Goal: Information Seeking & Learning: Learn about a topic

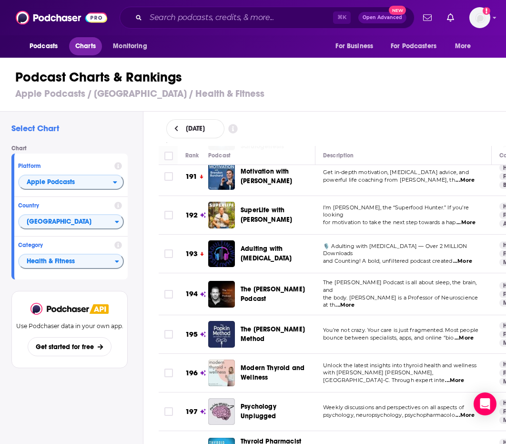
click at [90, 44] on span "Charts" at bounding box center [85, 46] width 20 height 13
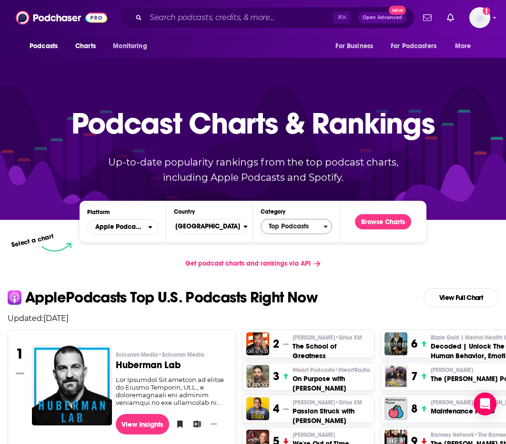
click at [301, 229] on span "Top Podcasts" at bounding box center [292, 226] width 62 height 16
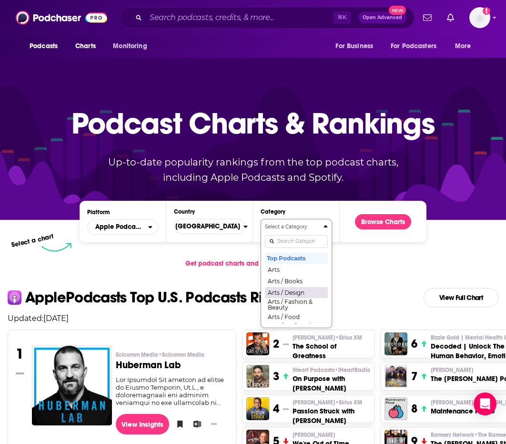
scroll to position [6, 0]
click at [296, 298] on button "Arts / Fashion & Beauty" at bounding box center [296, 298] width 63 height 13
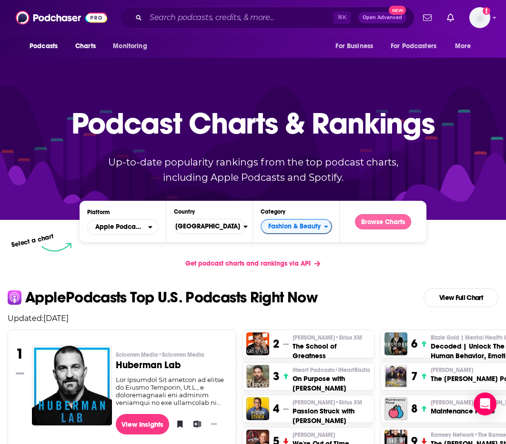
click at [376, 227] on button "Browse Charts" at bounding box center [383, 221] width 56 height 15
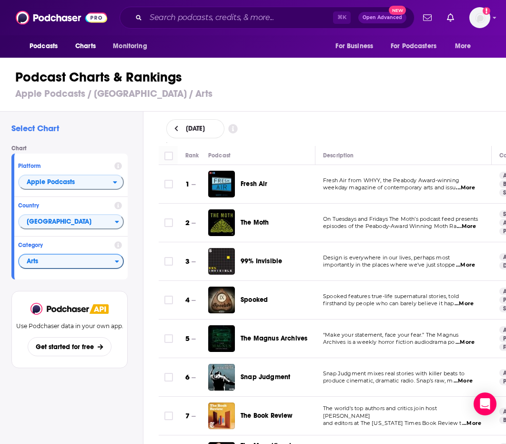
click at [94, 264] on span "Arts" at bounding box center [67, 262] width 96 height 16
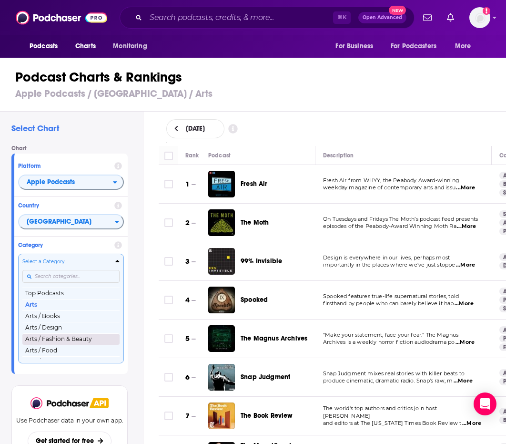
click at [104, 336] on button "Arts / Fashion & Beauty" at bounding box center [70, 338] width 97 height 11
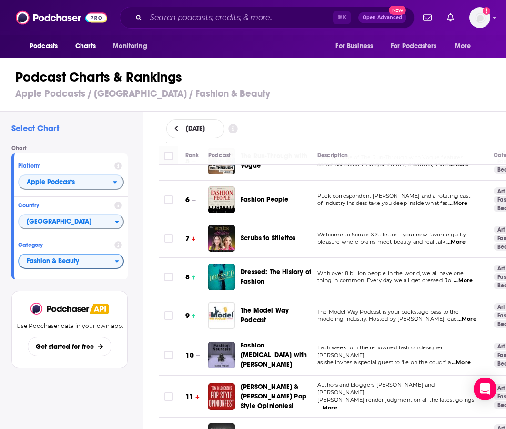
scroll to position [176, 6]
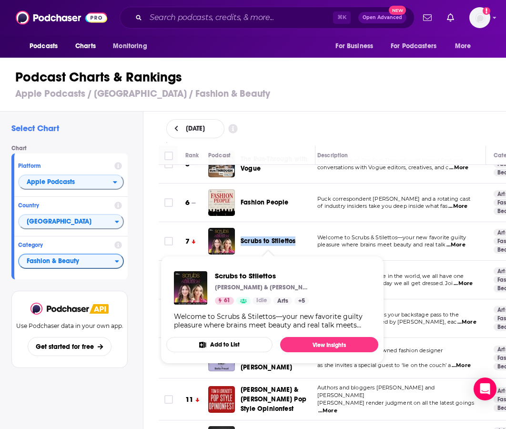
drag, startPoint x: 249, startPoint y: 236, endPoint x: 295, endPoint y: 241, distance: 47.0
click at [295, 241] on div "Scrubs to Stilettos" at bounding box center [282, 241] width 83 height 27
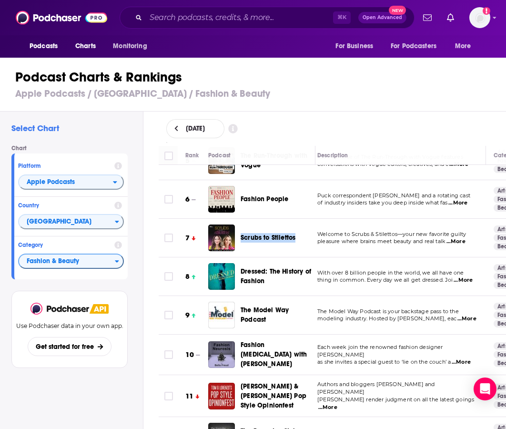
copy span "Scrubs to Stilettos"
click at [373, 195] on span "Puck correspondent Lauren Sherman and a rotating cast" at bounding box center [393, 195] width 153 height 7
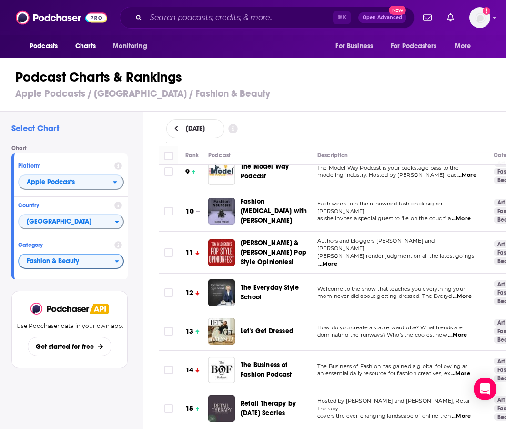
scroll to position [324, 10]
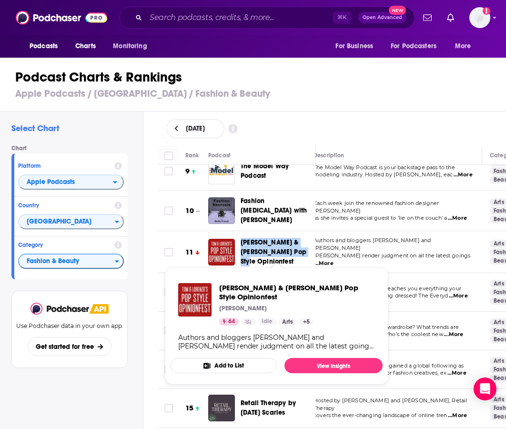
drag, startPoint x: 248, startPoint y: 238, endPoint x: 294, endPoint y: 254, distance: 48.7
click at [294, 254] on div "[PERSON_NAME] & [PERSON_NAME] Pop Style Opinionfest" at bounding box center [282, 252] width 83 height 29
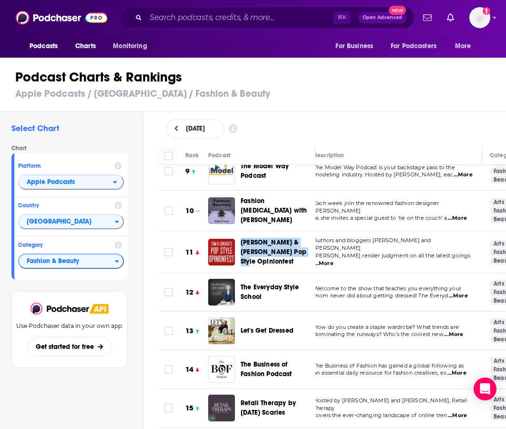
scroll to position [326, 10]
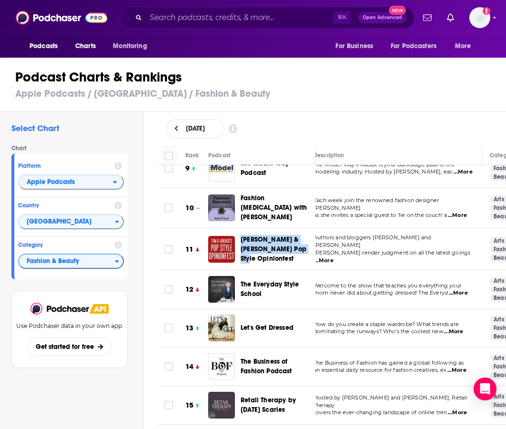
copy span "[PERSON_NAME] & [PERSON_NAME] Pop Style Opinionfest"
click at [332, 226] on td "Each week join the renowned fashion designer Bella Freud as she invites a speci…" at bounding box center [394, 208] width 176 height 41
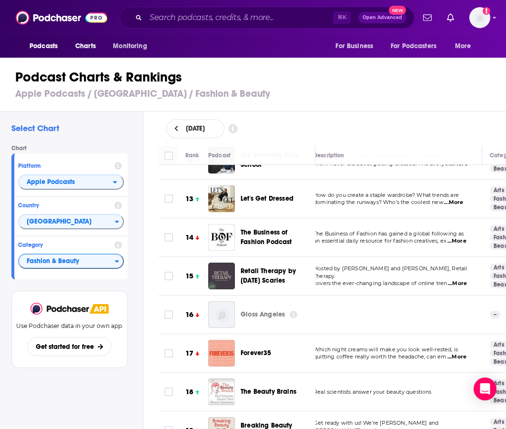
scroll to position [442, 10]
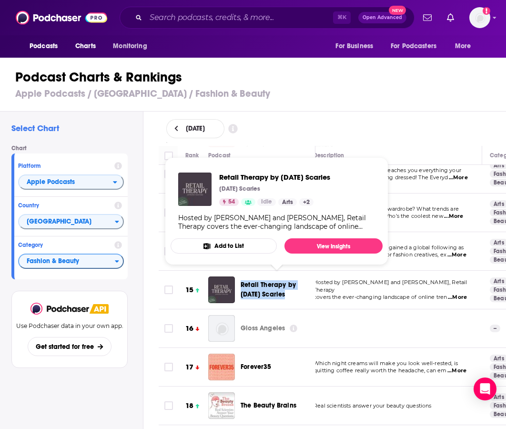
drag, startPoint x: 254, startPoint y: 269, endPoint x: 290, endPoint y: 288, distance: 40.7
click at [290, 288] on td "Retail Therapy by [DATE] Scaries" at bounding box center [261, 290] width 107 height 39
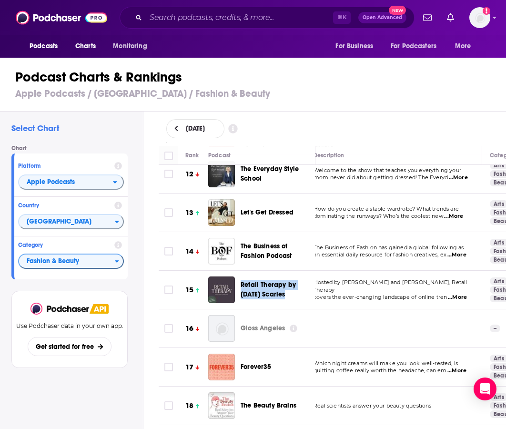
copy span "Retail Therapy by [DATE] Scaries"
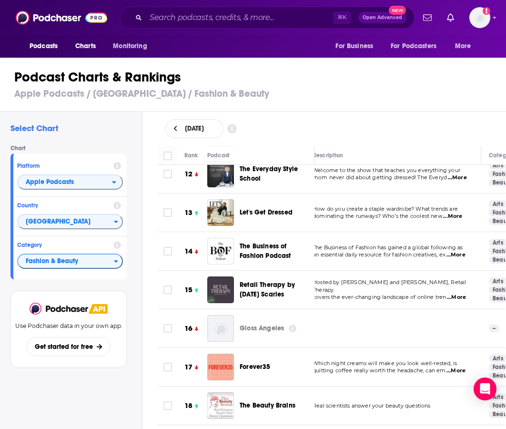
click at [365, 254] on td "The Business of Fashion has gained a global following as an essential daily res…" at bounding box center [393, 251] width 176 height 39
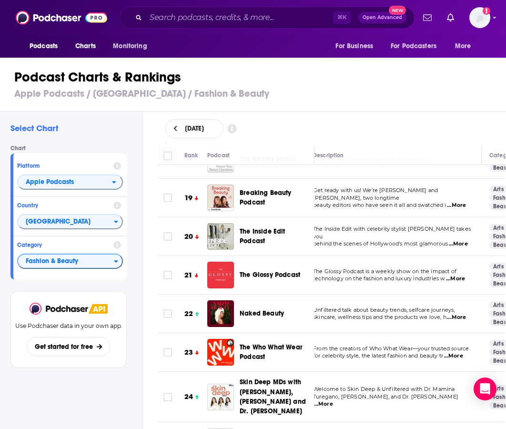
scroll to position [687, 9]
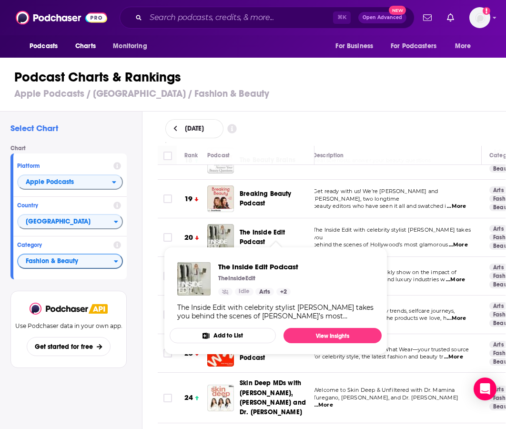
drag, startPoint x: 257, startPoint y: 233, endPoint x: 267, endPoint y: 234, distance: 9.6
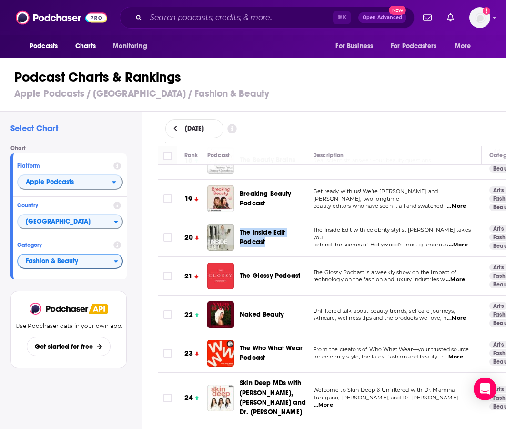
drag, startPoint x: 241, startPoint y: 222, endPoint x: 313, endPoint y: 232, distance: 72.2
click at [313, 232] on div "The Inside Edit Podcast" at bounding box center [281, 237] width 83 height 27
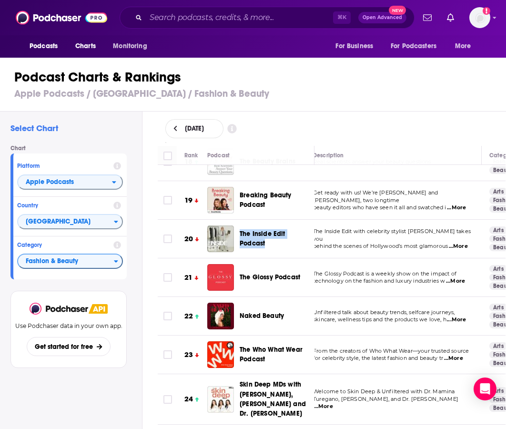
copy span "The Inside Edit Podcast"
click at [367, 209] on td "Get ready with us! We’re Jill and Carlene, two longtime beauty editors who have…" at bounding box center [393, 200] width 176 height 39
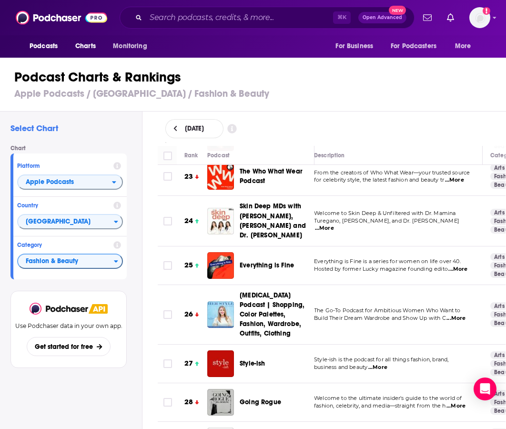
scroll to position [864, 8]
drag, startPoint x: 246, startPoint y: 249, endPoint x: 303, endPoint y: 261, distance: 58.5
click at [303, 261] on div "Everything is Fine" at bounding box center [281, 265] width 83 height 27
copy span "Everything is Fine"
click at [351, 265] on span "Hosted by former Lucky magazine founding edito" at bounding box center [381, 268] width 134 height 7
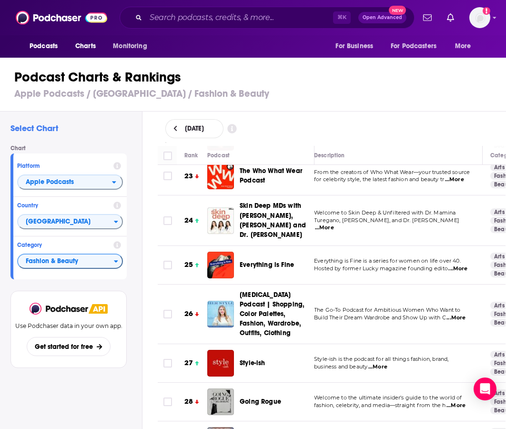
scroll to position [903, 8]
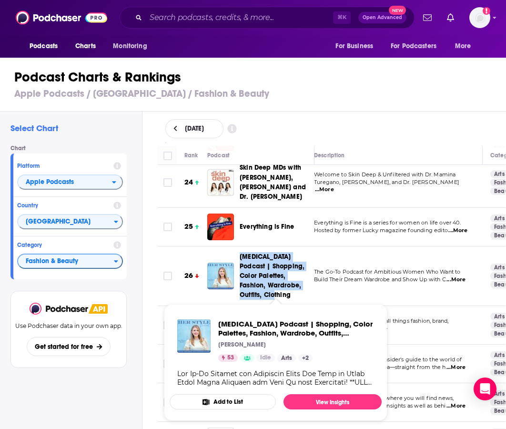
drag, startPoint x: 241, startPoint y: 245, endPoint x: 267, endPoint y: 287, distance: 49.7
click at [267, 287] on td "[MEDICAL_DATA] Podcast | Shopping, Color Palettes, Fashion, Wardrobe, Outfits, …" at bounding box center [260, 276] width 107 height 60
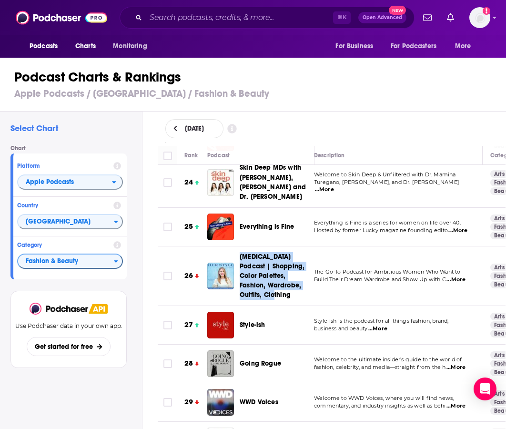
copy span "[MEDICAL_DATA] Podcast | Shopping, Color Palettes, Fashion, Wardrobe, Outfits, …"
click at [378, 208] on td "Everything is Fine is a series for women on life over 40. Hosted by former Luck…" at bounding box center [394, 227] width 176 height 39
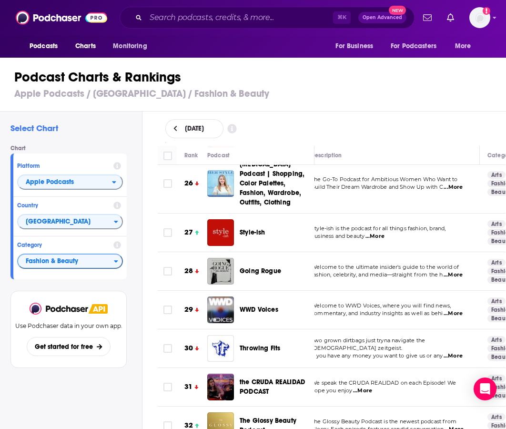
scroll to position [996, 14]
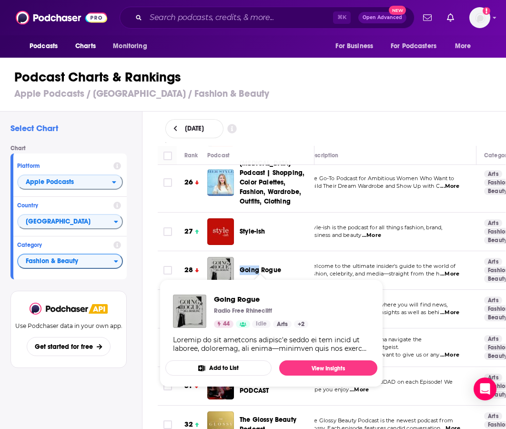
drag, startPoint x: 238, startPoint y: 253, endPoint x: 258, endPoint y: 265, distance: 23.5
click at [259, 266] on div "Going Rogue" at bounding box center [264, 270] width 115 height 27
click at [249, 257] on div "Going Rogue" at bounding box center [281, 270] width 83 height 27
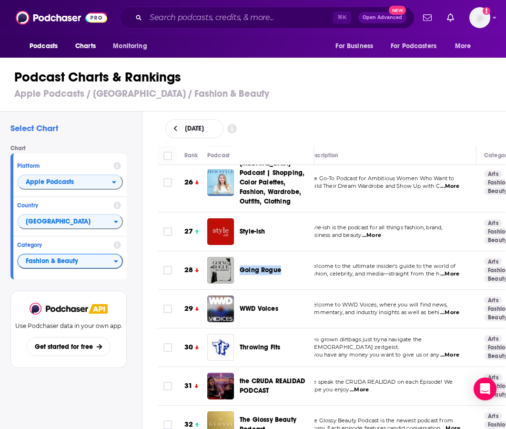
drag, startPoint x: 251, startPoint y: 264, endPoint x: 286, endPoint y: 262, distance: 35.4
click at [286, 262] on div "Going Rogue" at bounding box center [281, 270] width 83 height 27
drag, startPoint x: 340, startPoint y: 194, endPoint x: 339, endPoint y: 184, distance: 10.1
click at [340, 194] on td "The Go-To Podcast for Ambitious Women Who Want to Build Their Dream Wardrobe an…" at bounding box center [388, 183] width 176 height 60
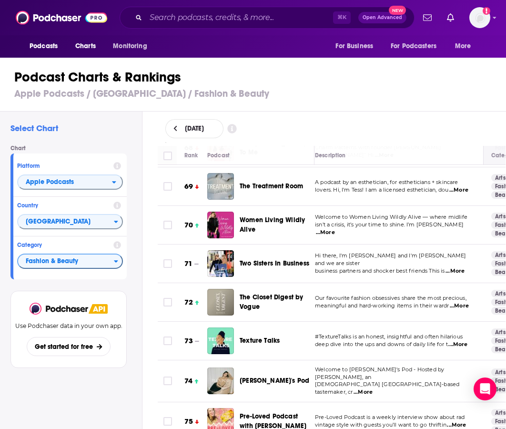
scroll to position [2753, 7]
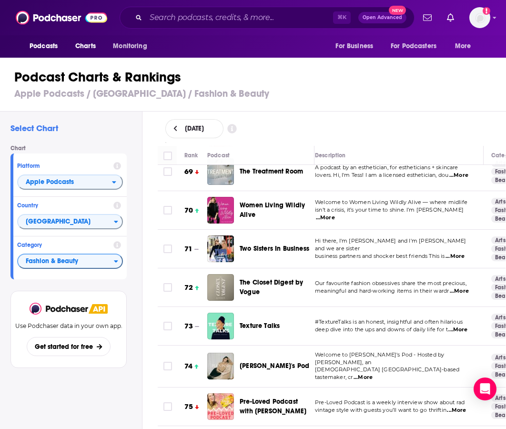
click at [463, 253] on span "...More" at bounding box center [455, 257] width 19 height 8
click at [403, 346] on td "Welcome to Pia's Pod - Hosted by Pia Mance, an Australian-born Los Angeles-base…" at bounding box center [395, 367] width 176 height 42
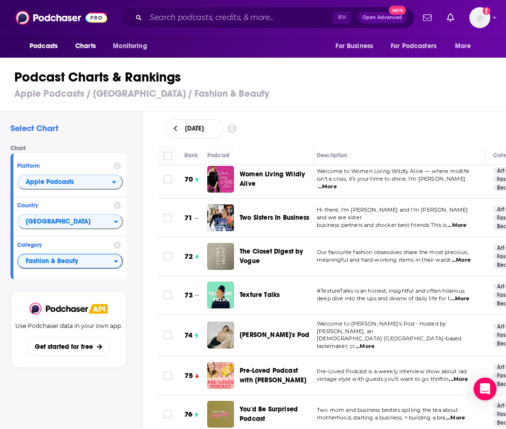
scroll to position [2784, 4]
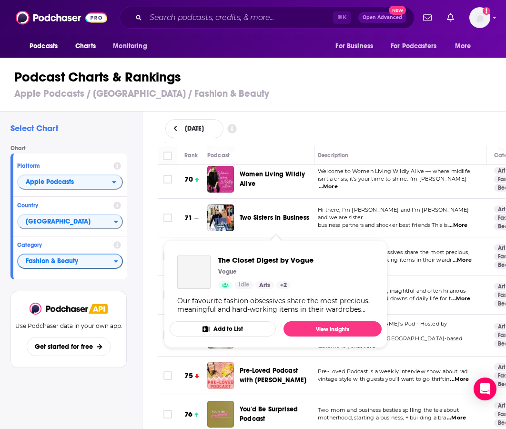
drag, startPoint x: 250, startPoint y: 209, endPoint x: 260, endPoint y: 227, distance: 20.9
click at [260, 243] on div "The Closet Digest by Vogue" at bounding box center [281, 256] width 83 height 27
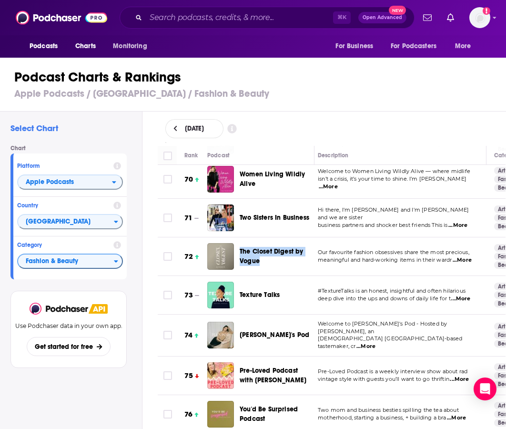
copy span "The Closet Digest by Vogue"
click at [368, 237] on td "Our favourite fashion obsessives share the most precious, meaningful and hard-w…" at bounding box center [398, 256] width 176 height 39
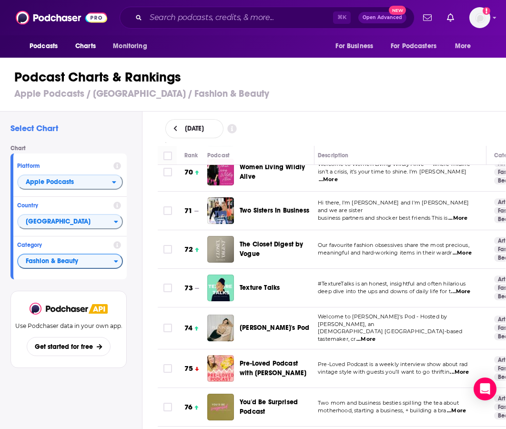
click at [461, 288] on span "...More" at bounding box center [460, 292] width 19 height 8
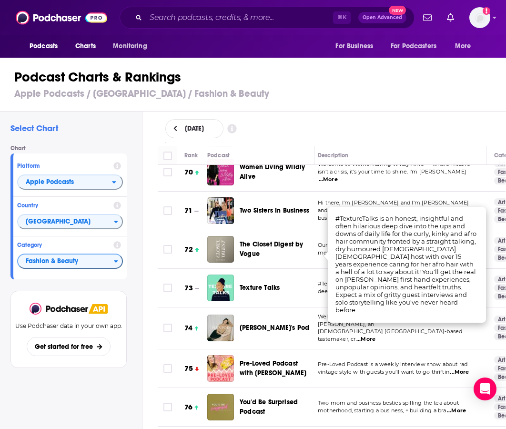
click at [427, 349] on td "Pre-Loved Podcast is a weekly interview show about rad vintage style with guest…" at bounding box center [398, 368] width 176 height 39
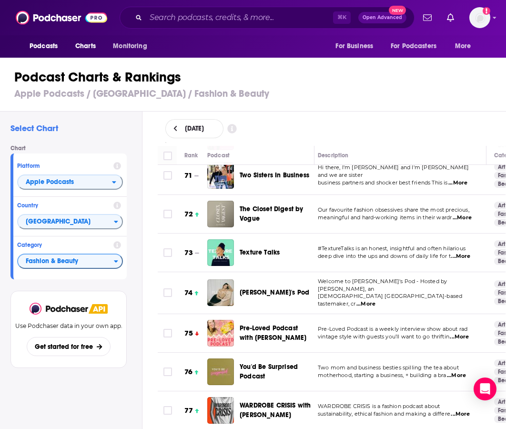
scroll to position [2827, 5]
click at [375, 300] on span "...More" at bounding box center [365, 304] width 19 height 8
drag, startPoint x: 435, startPoint y: 337, endPoint x: 437, endPoint y: 330, distance: 7.4
click at [435, 372] on span "motherhood, starting a business, + building a bra" at bounding box center [381, 375] width 128 height 7
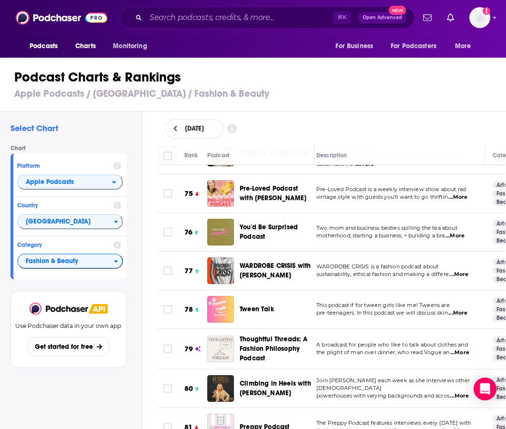
scroll to position [2967, 7]
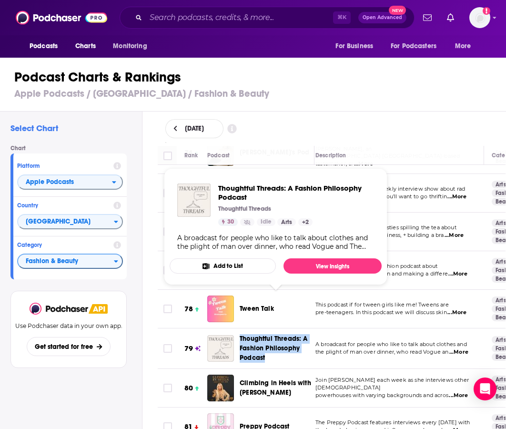
drag, startPoint x: 259, startPoint y: 302, endPoint x: 266, endPoint y: 321, distance: 20.6
click at [266, 328] on td "Thoughtful Threads: A Fashion Philosophy Podcast" at bounding box center [260, 348] width 107 height 41
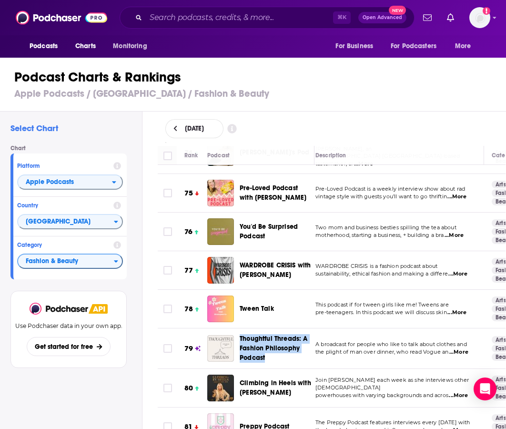
copy span "Thoughtful Threads: A Fashion Philosophy Podcast"
click at [355, 251] on td "WARDROBE CRISIS is a fashion podcast about sustainability, ethical fashion and …" at bounding box center [396, 270] width 176 height 39
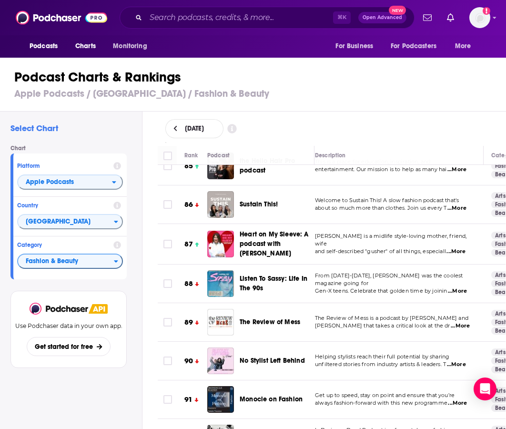
scroll to position [3435, 7]
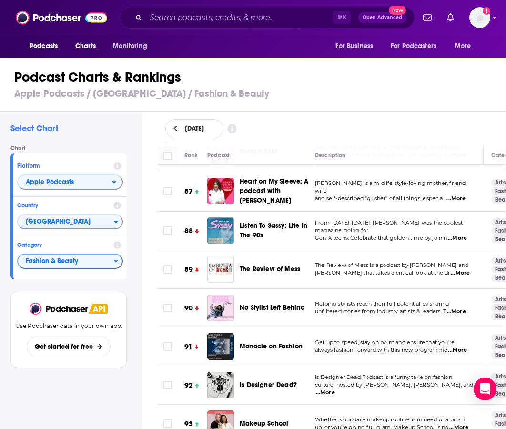
click at [464, 269] on span "...More" at bounding box center [460, 273] width 19 height 8
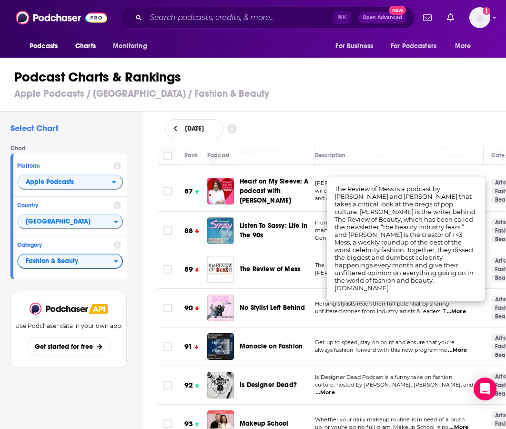
click at [399, 152] on div "Description" at bounding box center [395, 155] width 161 height 11
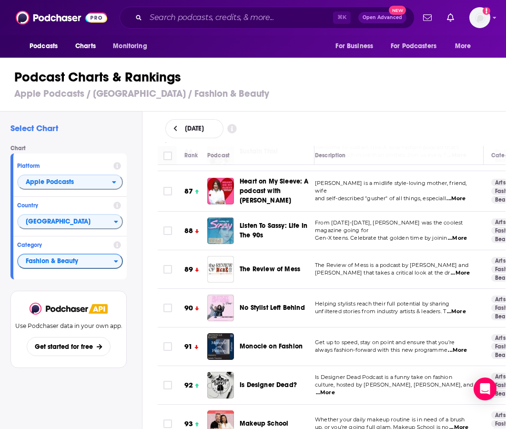
scroll to position [3469, 7]
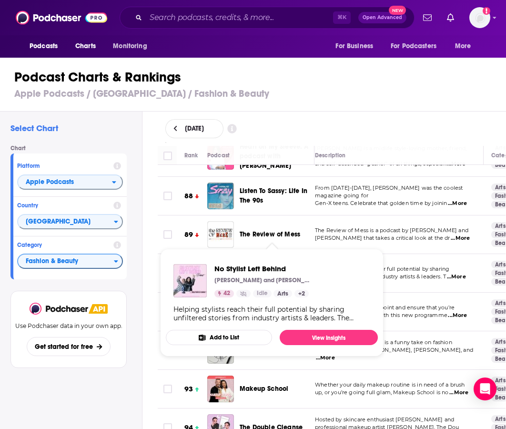
drag, startPoint x: 244, startPoint y: 231, endPoint x: 301, endPoint y: 238, distance: 57.2
click at [301, 260] on div "No Stylist Left Behind" at bounding box center [281, 273] width 83 height 27
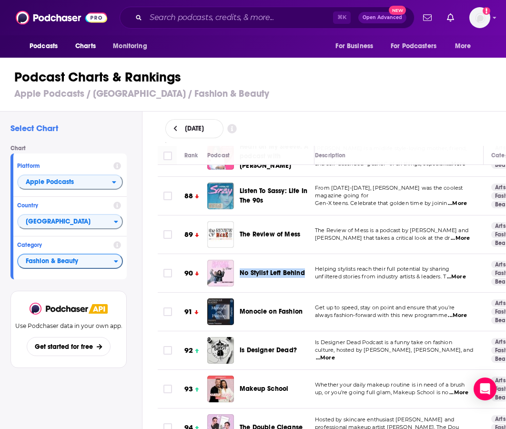
copy span "No Stylist Left Behind"
click at [349, 293] on td "Get up to speed, stay on point and ensure that you’re always fashion-forward wi…" at bounding box center [395, 312] width 176 height 39
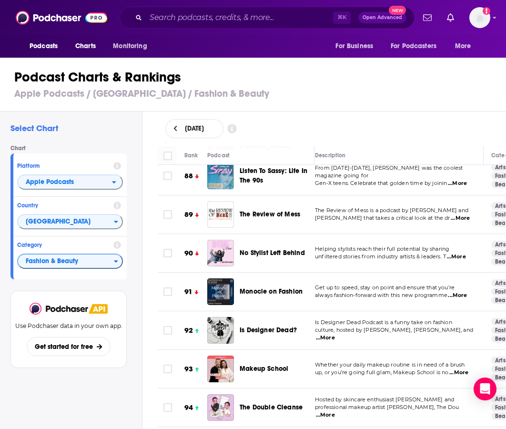
scroll to position [3492, 7]
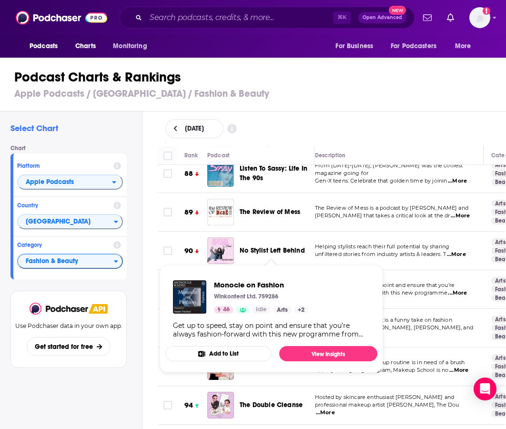
drag, startPoint x: 239, startPoint y: 245, endPoint x: 301, endPoint y: 247, distance: 62.0
click at [301, 276] on div "Monocle on Fashion" at bounding box center [264, 289] width 115 height 27
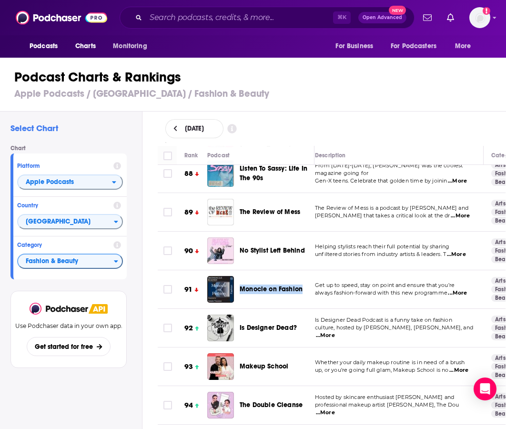
copy span "Monocle on Fashion"
click at [351, 232] on td "Helping stylists reach their full potential by sharing unfiltered stories from …" at bounding box center [395, 251] width 176 height 39
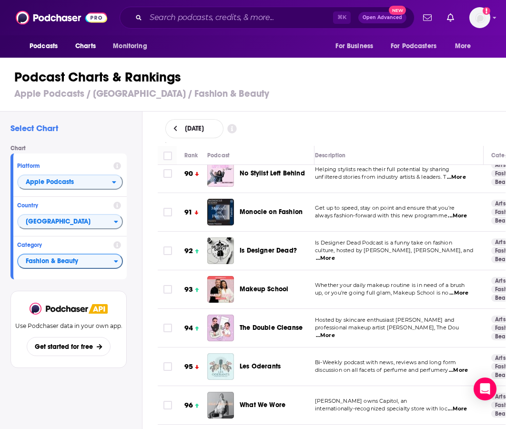
scroll to position [3570, 7]
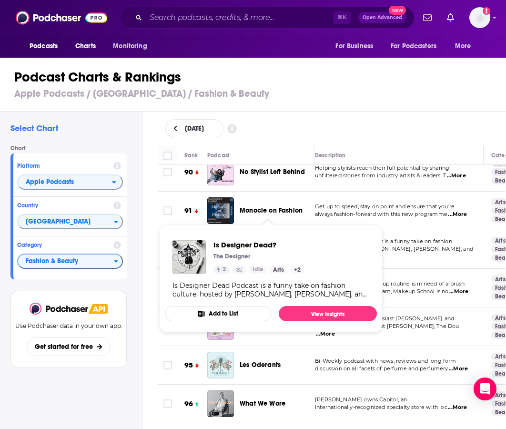
drag, startPoint x: 245, startPoint y: 206, endPoint x: 296, endPoint y: 209, distance: 51.1
click at [296, 236] on div "Is Designer Dead?" at bounding box center [281, 249] width 83 height 27
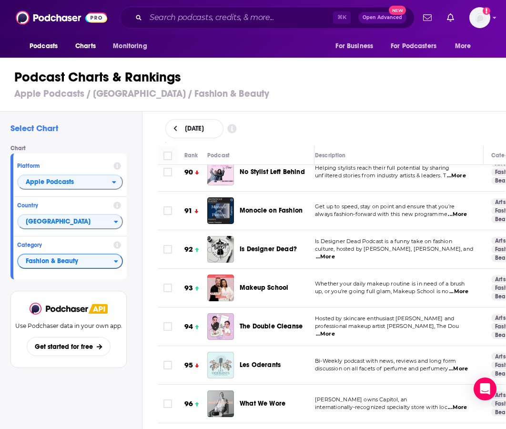
click at [333, 211] on span "always fashion-forward with this new programme" at bounding box center [381, 214] width 132 height 7
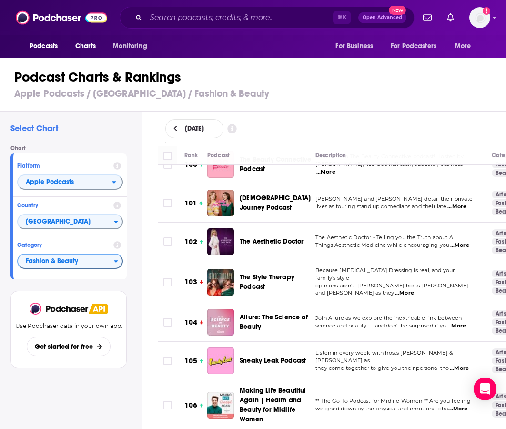
scroll to position [3964, 9]
drag, startPoint x: 250, startPoint y: 230, endPoint x: 273, endPoint y: 248, distance: 29.8
click at [273, 269] on div "The Style Therapy Podcast" at bounding box center [281, 282] width 83 height 27
click at [386, 242] on span "Things Aesthetic Medicine while encouraging you" at bounding box center [380, 245] width 134 height 7
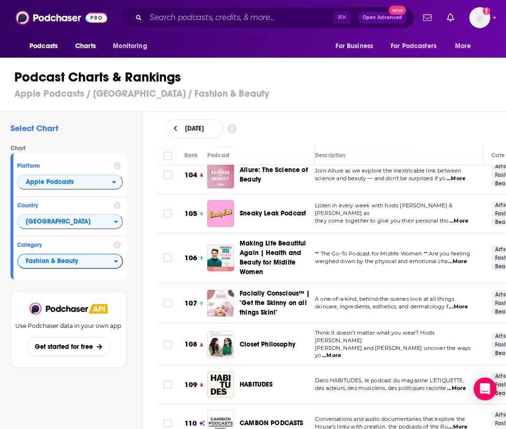
scroll to position [4150, 7]
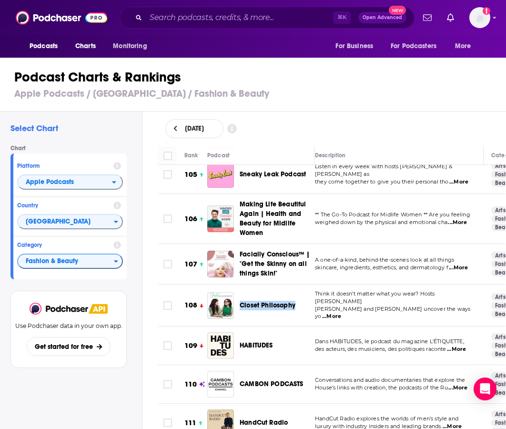
drag, startPoint x: 241, startPoint y: 256, endPoint x: 296, endPoint y: 266, distance: 56.6
click at [296, 292] on div "Closet Philosophy" at bounding box center [264, 305] width 115 height 27
click at [382, 326] on td "Dans HABITUDES, le podcast du magazine L'ÉTIQUETTE, des acteurs, des musiciens,…" at bounding box center [395, 345] width 176 height 39
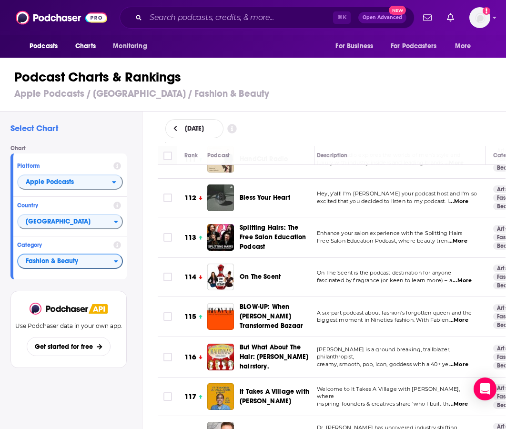
scroll to position [4444, 5]
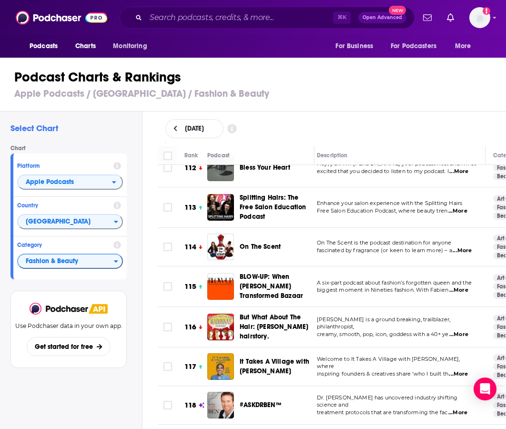
click at [468, 286] on span "...More" at bounding box center [458, 290] width 19 height 8
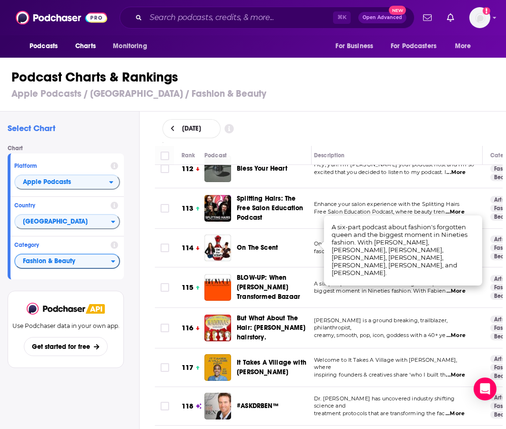
scroll to position [0, 7]
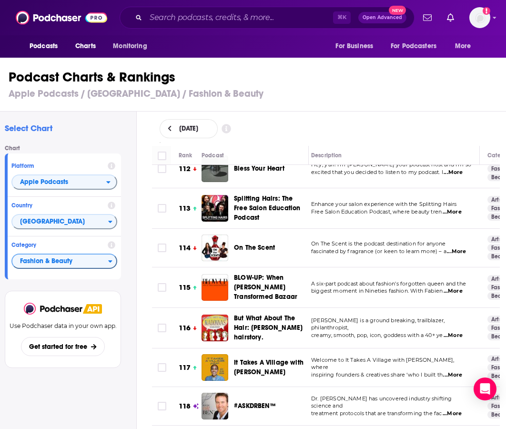
drag, startPoint x: 467, startPoint y: 285, endPoint x: 462, endPoint y: 291, distance: 7.1
click at [467, 332] on p "creamy, smooth, pop, icon, goddess with a 40+ ye ...More" at bounding box center [391, 336] width 161 height 8
drag, startPoint x: 251, startPoint y: 244, endPoint x: 262, endPoint y: 253, distance: 13.6
click at [262, 267] on td "BLOW-UP: When [PERSON_NAME] Transformed Bazaar" at bounding box center [255, 287] width 107 height 41
click at [347, 356] on span "Welcome to It Takes A Village with Delina Medhin, where" at bounding box center [382, 363] width 143 height 14
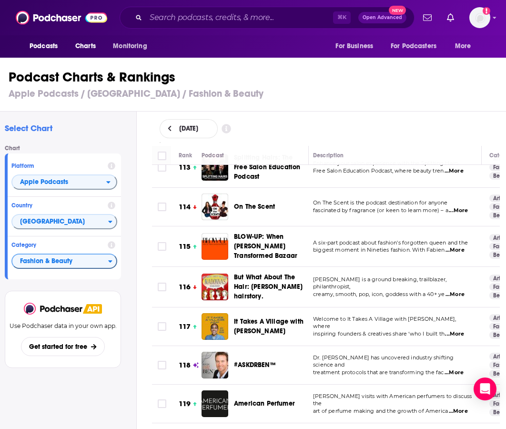
scroll to position [4482, 3]
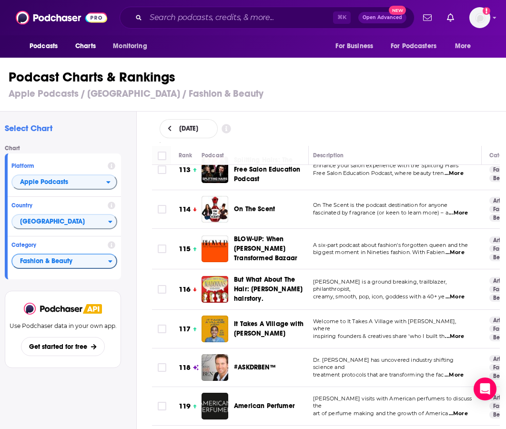
click at [464, 333] on span "...More" at bounding box center [454, 337] width 19 height 8
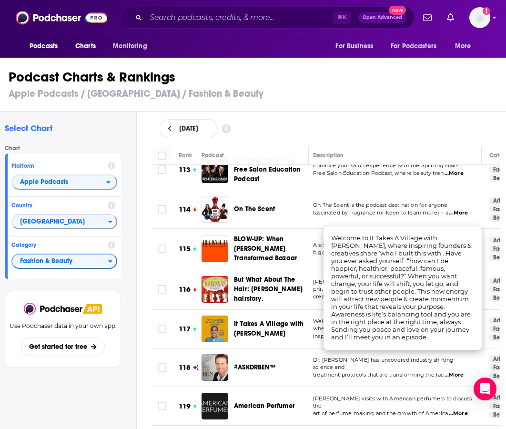
click at [432, 410] on p "art of perfume making and the growth of America ...More" at bounding box center [393, 414] width 161 height 8
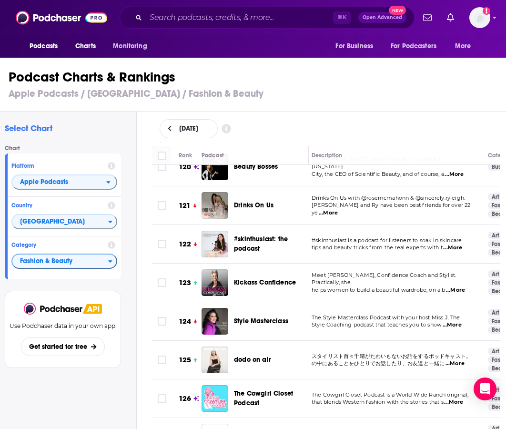
scroll to position [4760, 5]
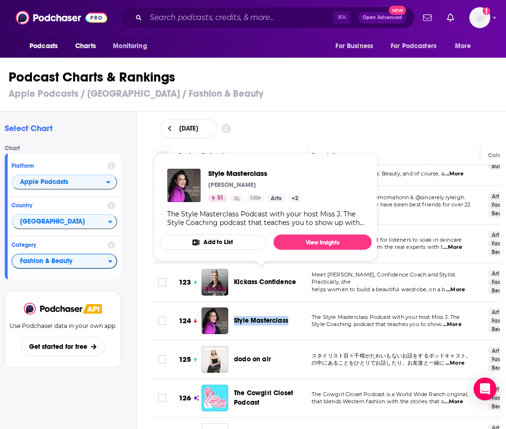
drag, startPoint x: 243, startPoint y: 268, endPoint x: 288, endPoint y: 271, distance: 45.8
click at [288, 307] on div "Style Masterclass" at bounding box center [275, 320] width 83 height 27
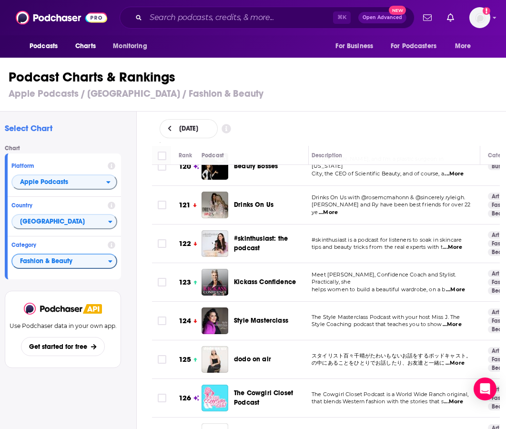
click at [369, 314] on span "The Style Masterclass Podcast with your host Miss J. The" at bounding box center [386, 317] width 149 height 7
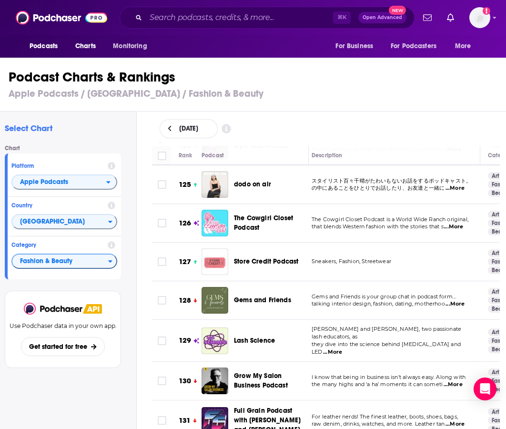
scroll to position [4936, 3]
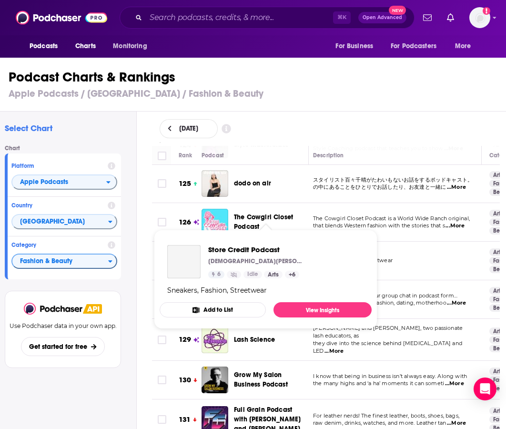
drag, startPoint x: 234, startPoint y: 206, endPoint x: 299, endPoint y: 215, distance: 65.5
click at [299, 247] on div "Store Credit Podcast" at bounding box center [275, 260] width 83 height 27
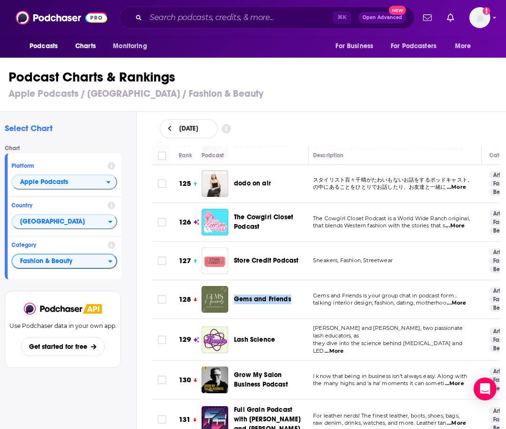
drag, startPoint x: 239, startPoint y: 245, endPoint x: 297, endPoint y: 255, distance: 58.9
click at [297, 286] on div "Gems and Friends" at bounding box center [275, 299] width 83 height 27
click at [368, 257] on span "Sneakers, Fashion, Streetwear" at bounding box center [353, 260] width 80 height 7
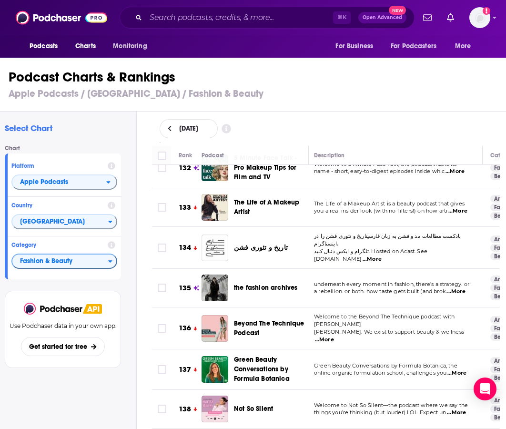
scroll to position [5241, 2]
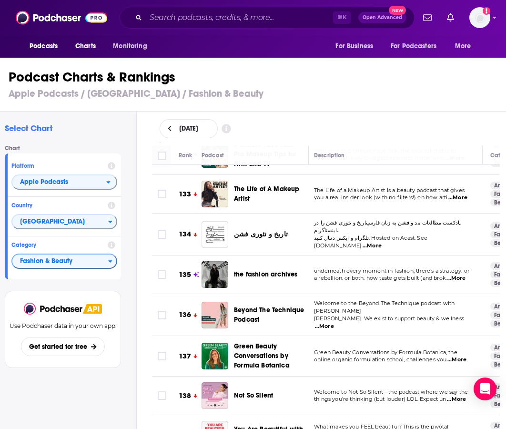
click at [334, 323] on span "...More" at bounding box center [324, 327] width 19 height 8
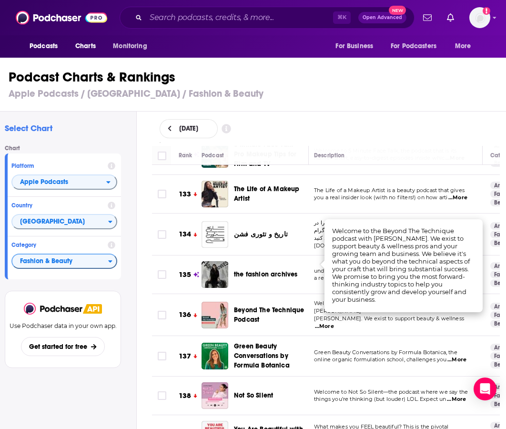
scroll to position [0, 7]
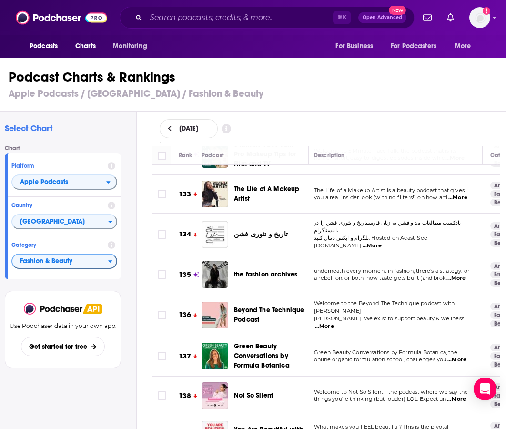
click at [409, 376] on td "Welcome to Not So Silent—the podcast where we say the things you’re thinking (b…" at bounding box center [394, 395] width 176 height 39
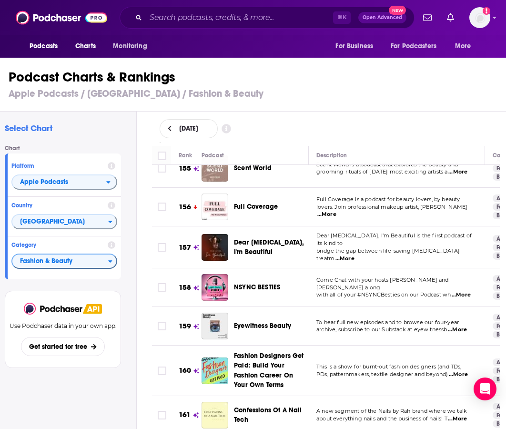
scroll to position [6129, 0]
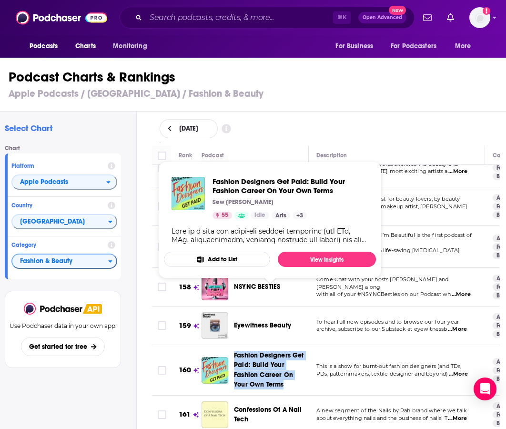
drag, startPoint x: 236, startPoint y: 287, endPoint x: 283, endPoint y: 320, distance: 57.1
click at [283, 345] on td "Fashion Designers Get Paid: Build Your Fashion Career On Your Own Terms" at bounding box center [255, 370] width 107 height 50
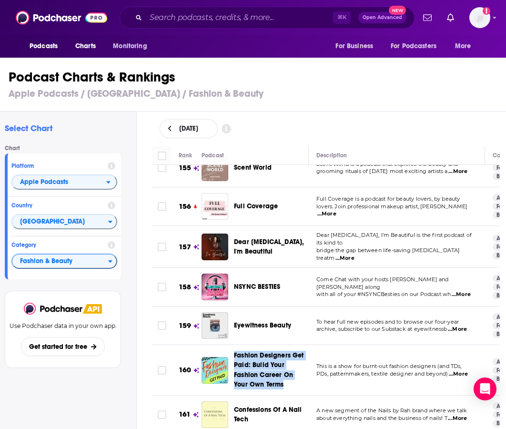
scroll to position [6129, 0]
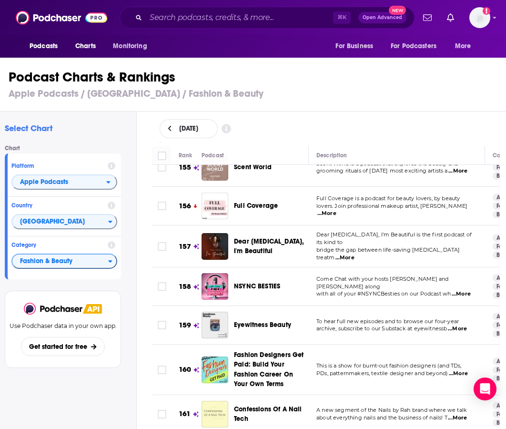
click at [393, 306] on td "To hear full new episodes and to browse our four-year archive, subscribe to our…" at bounding box center [397, 325] width 176 height 39
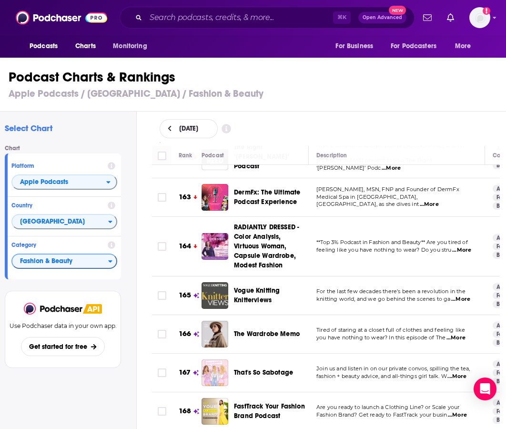
scroll to position [6451, 0]
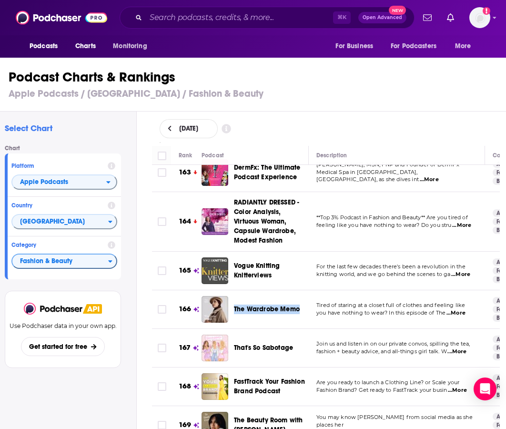
drag, startPoint x: 232, startPoint y: 231, endPoint x: 301, endPoint y: 241, distance: 69.8
click at [301, 296] on div "The Wardrobe Memo" at bounding box center [259, 309] width 115 height 27
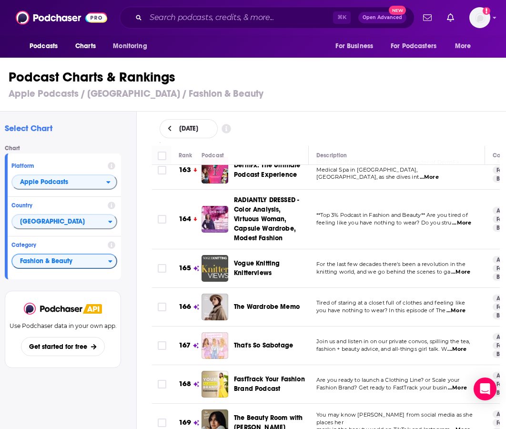
click at [357, 288] on td "Tired of staring at a closet full of clothes and feeling like you have nothing …" at bounding box center [397, 307] width 176 height 39
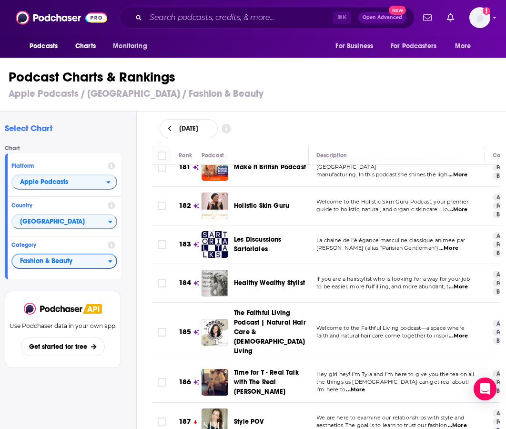
scroll to position [7196, 0]
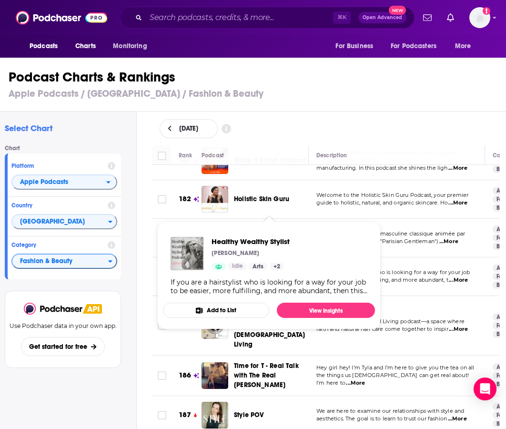
drag, startPoint x: 236, startPoint y: 192, endPoint x: 304, endPoint y: 208, distance: 69.5
click at [304, 257] on td "Healthy Wealthy Stylist" at bounding box center [255, 276] width 107 height 39
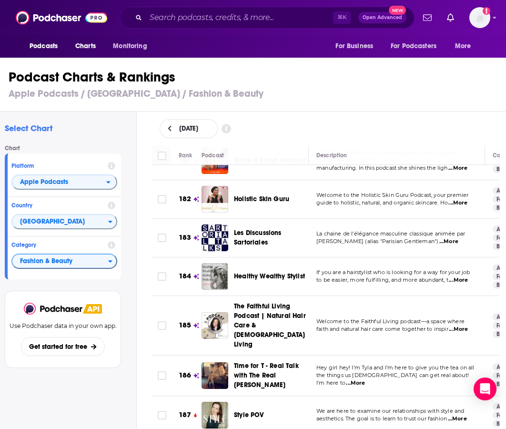
click at [354, 269] on span "If you are a hairstylist who is looking for a way for your job" at bounding box center [393, 272] width 154 height 7
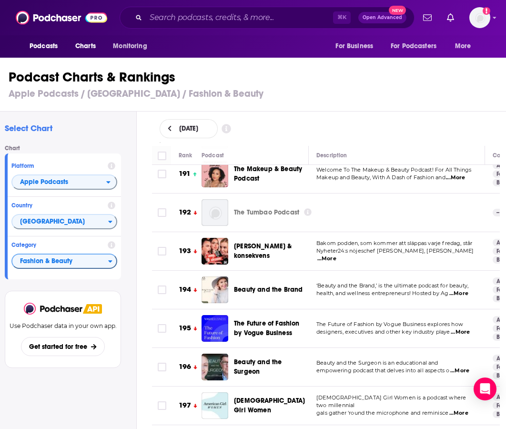
scroll to position [7591, 0]
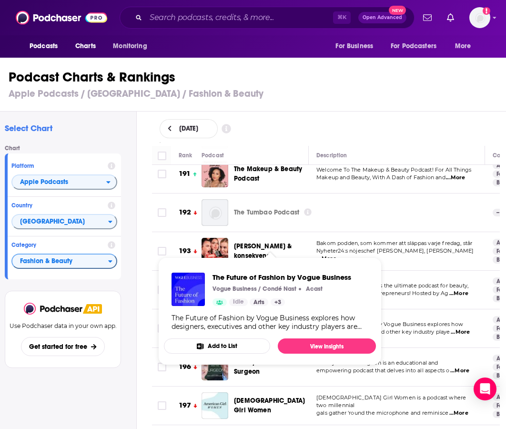
drag, startPoint x: 236, startPoint y: 225, endPoint x: 292, endPoint y: 244, distance: 58.9
click at [292, 315] on div "The Future of Fashion by Vogue Business" at bounding box center [275, 328] width 83 height 27
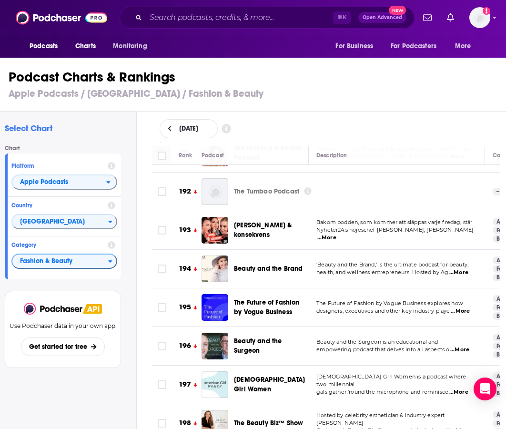
scroll to position [7612, 0]
click at [338, 339] on p "Beauty and the Surgeon is an educational and" at bounding box center [396, 343] width 161 height 8
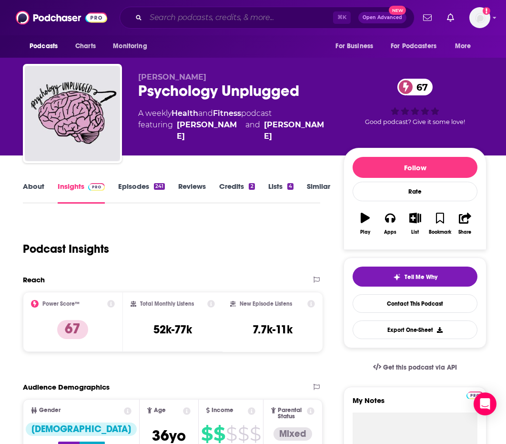
click at [257, 14] on input "Search podcasts, credits, & more..." at bounding box center [239, 17] width 187 height 15
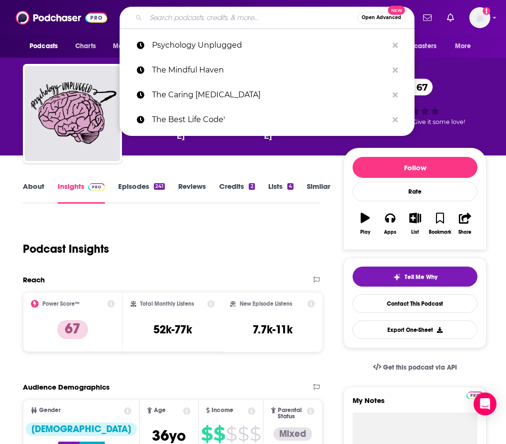
paste input "Scrubs to Stilettos"
type input "Scrubs to Stilettos"
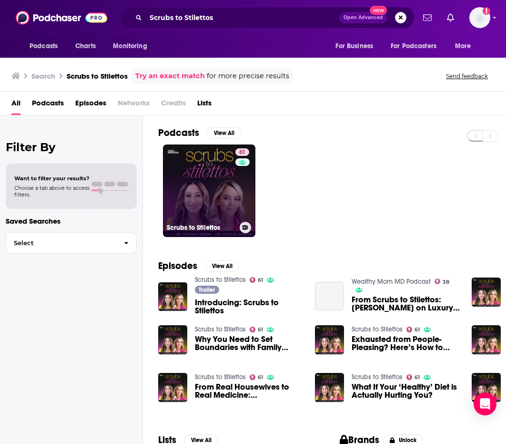
click at [187, 188] on link "61 Scrubs to Stilettos" at bounding box center [209, 190] width 92 height 92
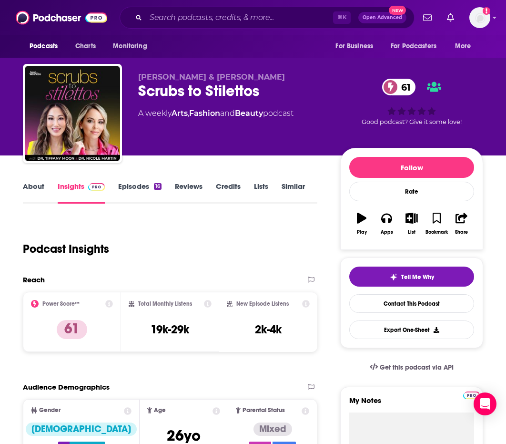
click at [39, 192] on link "About" at bounding box center [33, 193] width 21 height 22
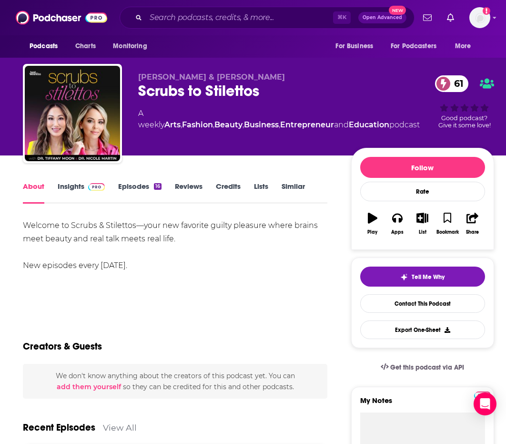
click at [71, 188] on link "Insights" at bounding box center [81, 193] width 47 height 22
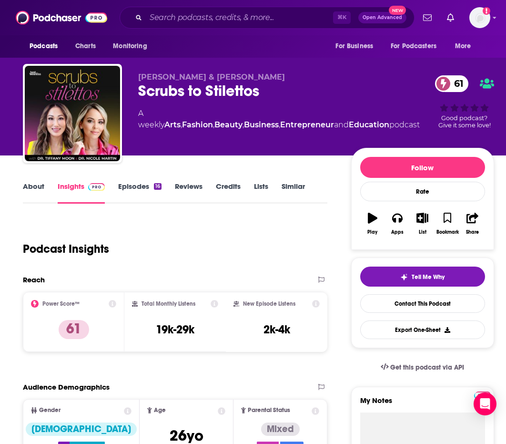
click at [71, 188] on link "Insights" at bounding box center [81, 193] width 47 height 22
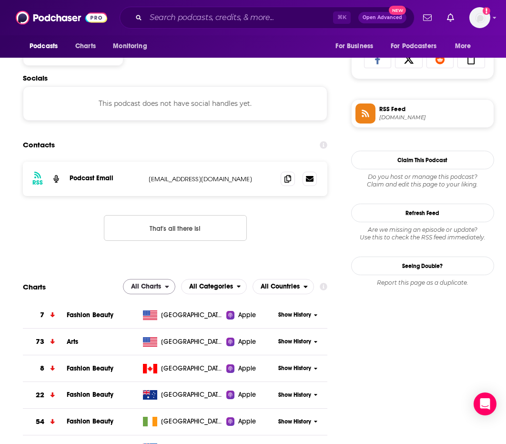
scroll to position [629, 0]
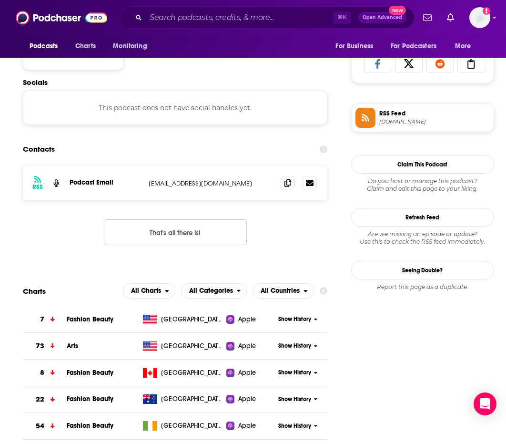
click at [184, 183] on p "[EMAIL_ADDRESS][DOMAIN_NAME]" at bounding box center [211, 183] width 124 height 8
copy div "[EMAIL_ADDRESS][DOMAIN_NAME] [EMAIL_ADDRESS][DOMAIN_NAME]"
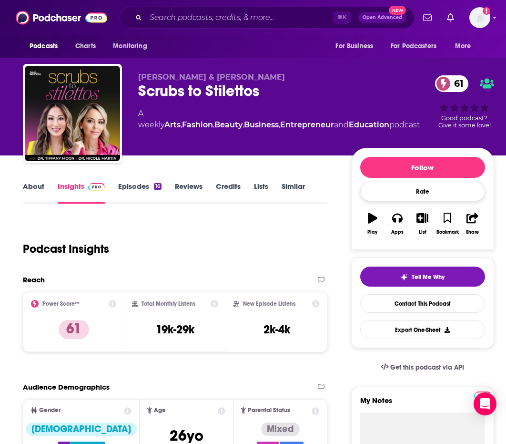
scroll to position [0, 0]
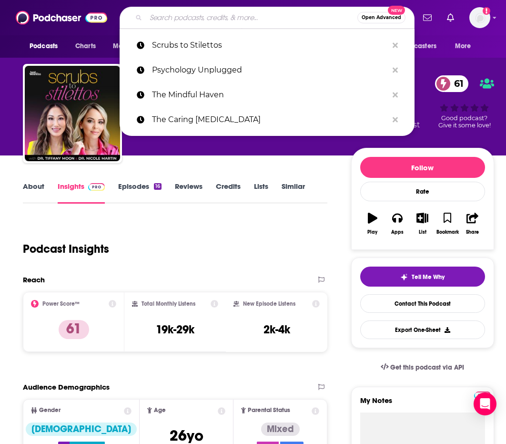
click at [247, 14] on input "Search podcasts, credits, & more..." at bounding box center [252, 17] width 212 height 15
paste input "[PERSON_NAME] & [PERSON_NAME] Pop Style Opinionfest"
type input "[PERSON_NAME] & [PERSON_NAME] Pop Style Opinionfest"
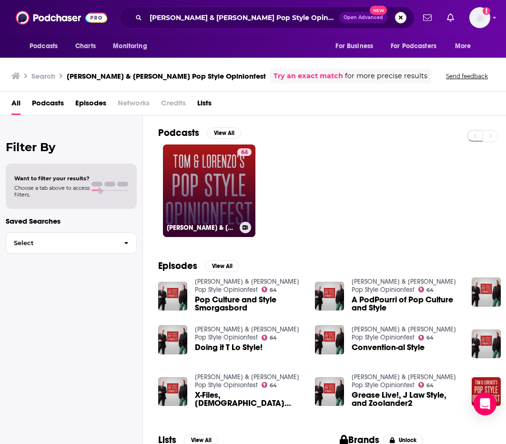
click at [220, 182] on link "64 [PERSON_NAME] & [PERSON_NAME] Pop Style Opinionfest" at bounding box center [209, 190] width 92 height 92
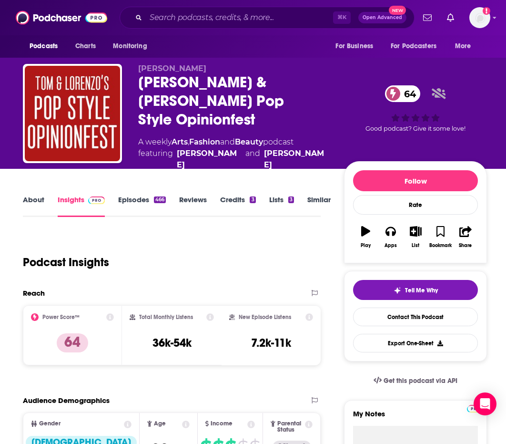
click at [27, 195] on link "About" at bounding box center [33, 206] width 21 height 22
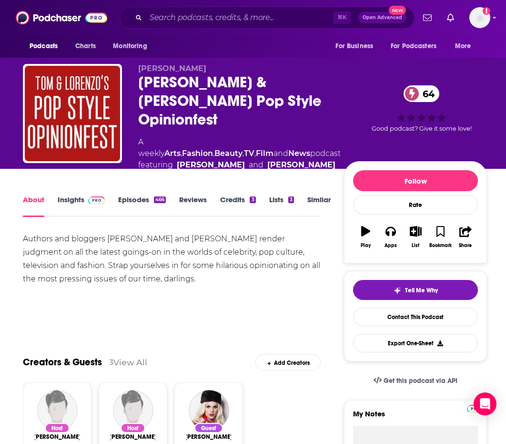
click at [81, 195] on link "Insights" at bounding box center [81, 206] width 47 height 22
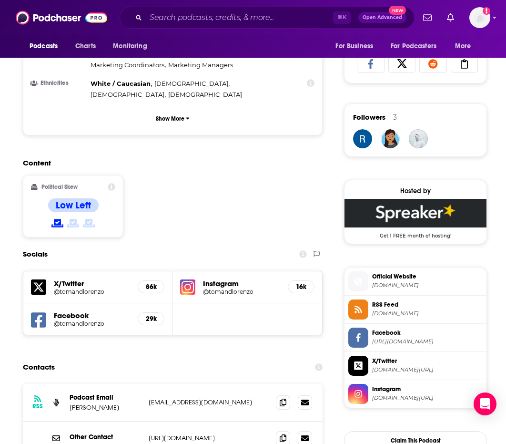
scroll to position [683, 0]
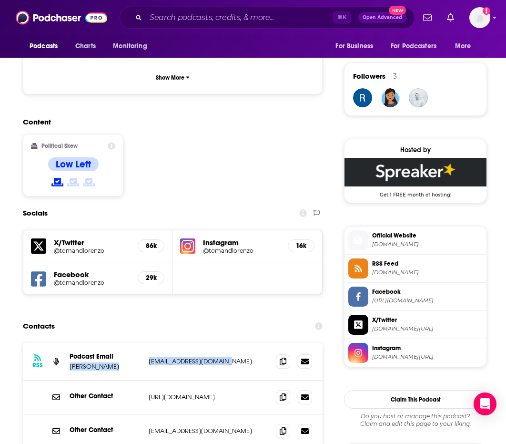
drag, startPoint x: 142, startPoint y: 288, endPoint x: 230, endPoint y: 286, distance: 87.7
click at [230, 343] on div "RSS Podcast Email [PERSON_NAME] [PERSON_NAME][EMAIL_ADDRESS][DOMAIN_NAME] [EMAI…" at bounding box center [173, 362] width 300 height 38
click at [230, 357] on p "[EMAIL_ADDRESS][DOMAIN_NAME]" at bounding box center [209, 361] width 120 height 8
drag, startPoint x: 231, startPoint y: 288, endPoint x: 145, endPoint y: 290, distance: 85.8
click at [145, 343] on div "RSS Podcast Email [PERSON_NAME] [PERSON_NAME][EMAIL_ADDRESS][DOMAIN_NAME] [EMAI…" at bounding box center [173, 362] width 300 height 38
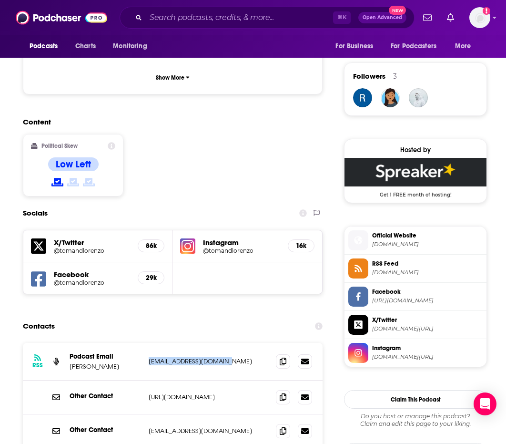
copy p "[EMAIL_ADDRESS][DOMAIN_NAME]"
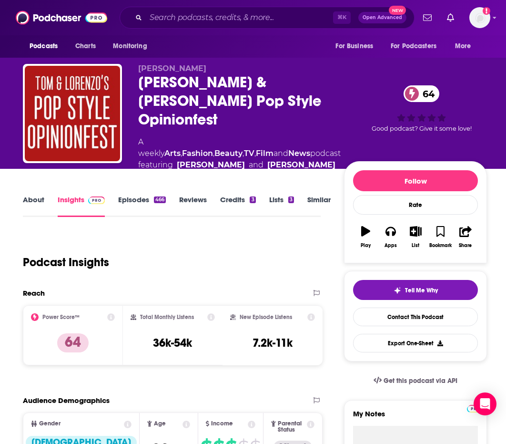
scroll to position [0, 0]
click at [264, 25] on div "⌘ K Open Advanced New" at bounding box center [267, 18] width 295 height 22
click at [267, 16] on input "Search podcasts, credits, & more..." at bounding box center [239, 17] width 187 height 15
paste input "Retail Therapy by [DATE] Scaries"
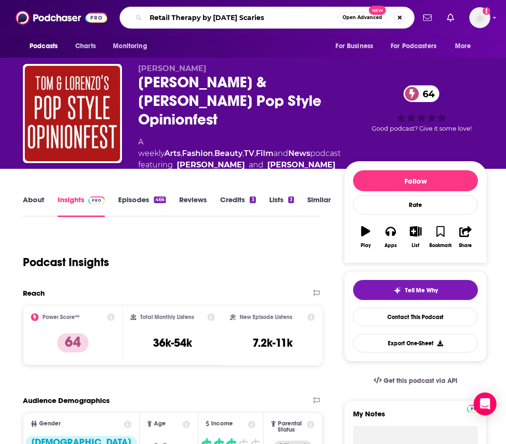
type input "Retail Therapy by [DATE] Scaries"
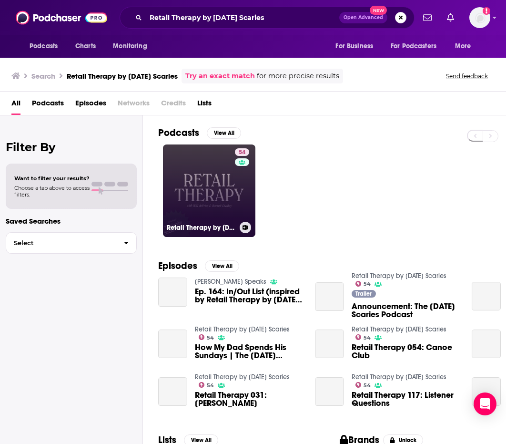
click at [178, 189] on link "54 Retail Therapy by [DATE] Scaries" at bounding box center [209, 190] width 92 height 92
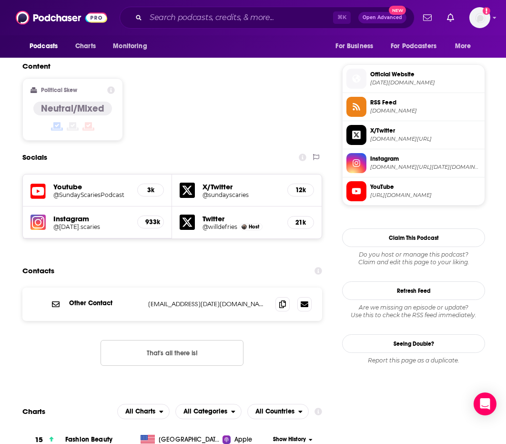
scroll to position [778, 0]
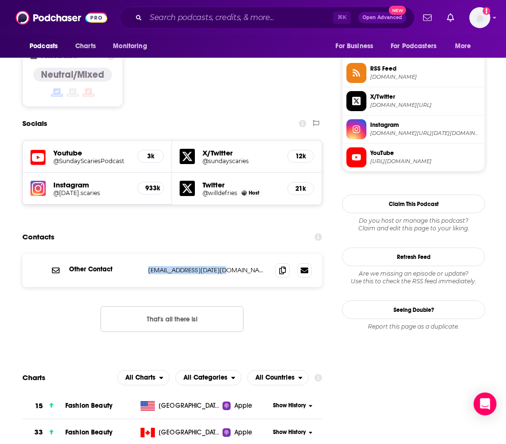
drag, startPoint x: 223, startPoint y: 215, endPoint x: 146, endPoint y: 217, distance: 76.3
click at [146, 254] on div "Other Contact [EMAIL_ADDRESS][DATE][DOMAIN_NAME] [EMAIL_ADDRESS][DATE][DOMAIN_N…" at bounding box center [172, 270] width 300 height 33
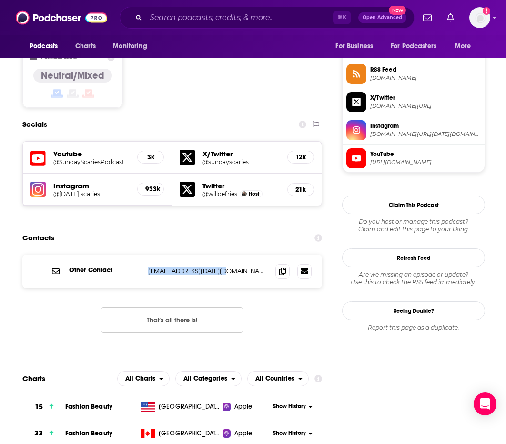
copy p "[EMAIL_ADDRESS][DATE][DOMAIN_NAME]"
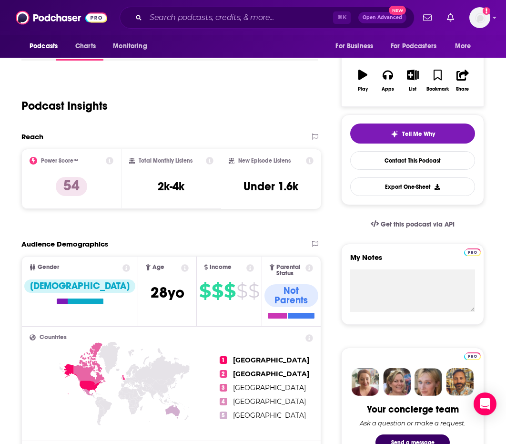
scroll to position [144, 1]
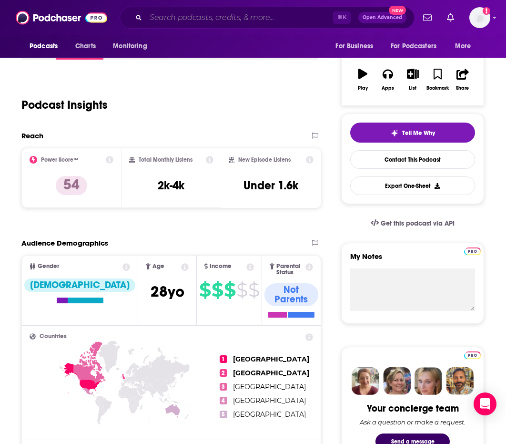
click at [275, 24] on input "Search podcasts, credits, & more..." at bounding box center [239, 17] width 187 height 15
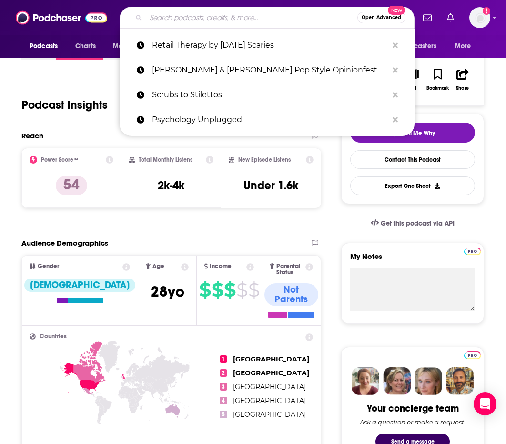
paste input "The Inside Edit Podcast"
type input "The Inside Edit Podcast"
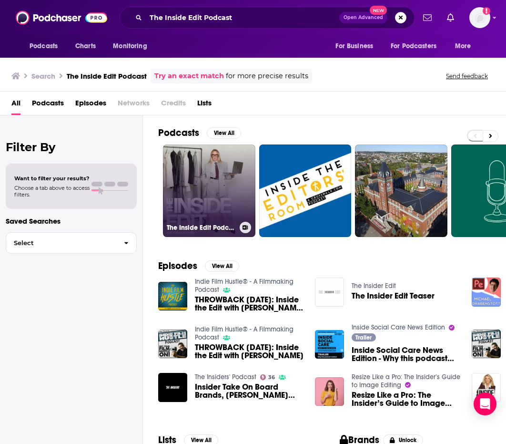
click at [230, 188] on link "The Inside Edit Podcast" at bounding box center [209, 190] width 92 height 92
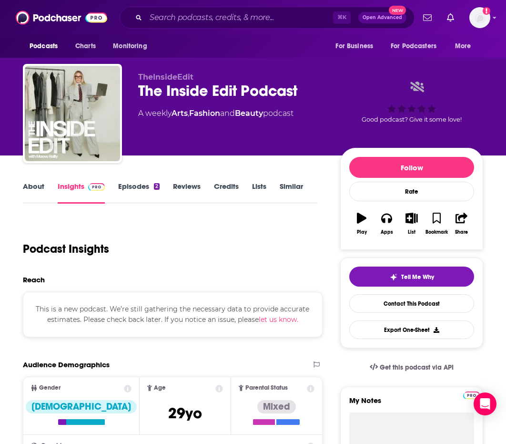
click at [38, 192] on link "About" at bounding box center [33, 193] width 21 height 22
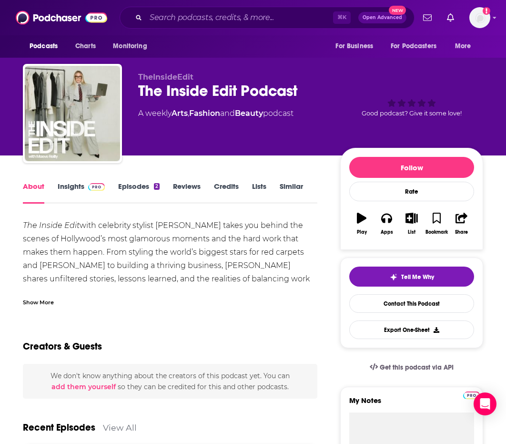
click at [75, 185] on link "Insights" at bounding box center [81, 193] width 47 height 22
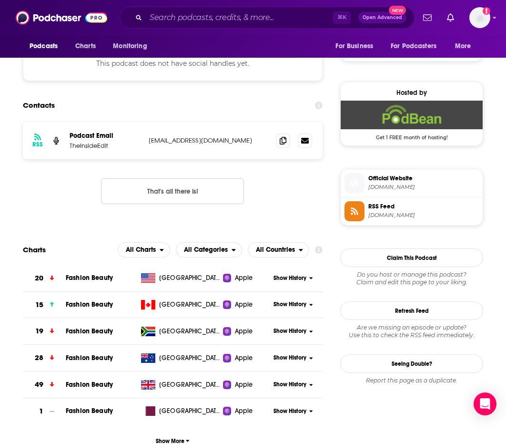
scroll to position [633, 0]
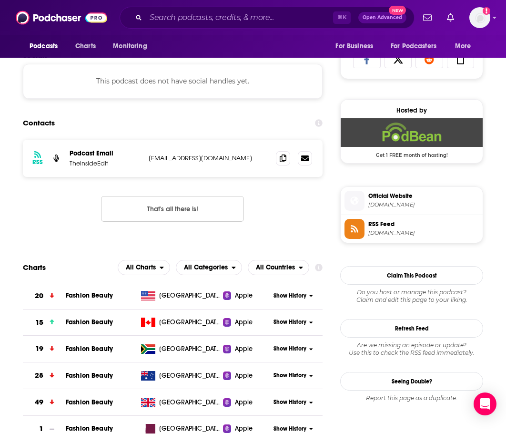
click at [209, 154] on p "[EMAIL_ADDRESS][DOMAIN_NAME]" at bounding box center [209, 158] width 120 height 8
click at [210, 156] on p "[EMAIL_ADDRESS][DOMAIN_NAME]" at bounding box center [209, 158] width 120 height 8
click at [210, 157] on p "[EMAIL_ADDRESS][DOMAIN_NAME]" at bounding box center [209, 158] width 120 height 8
click at [243, 159] on p "[EMAIL_ADDRESS][DOMAIN_NAME]" at bounding box center [209, 158] width 120 height 8
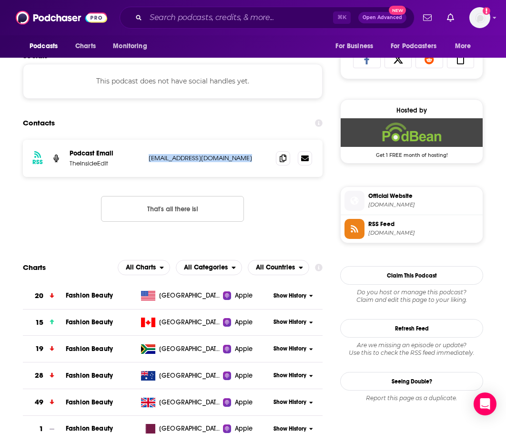
drag, startPoint x: 233, startPoint y: 158, endPoint x: 153, endPoint y: 162, distance: 80.2
click at [153, 162] on p "[EMAIL_ADDRESS][DOMAIN_NAME]" at bounding box center [209, 158] width 120 height 8
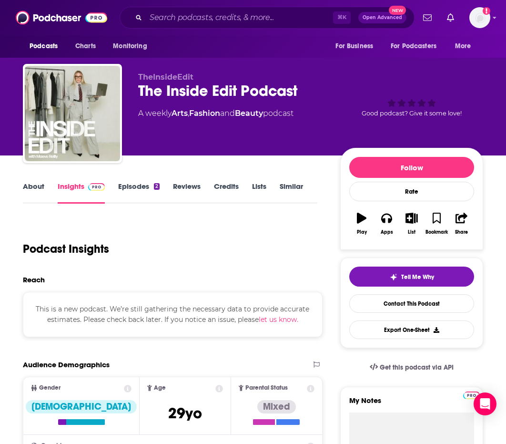
scroll to position [0, 0]
click at [143, 186] on link "Episodes 2" at bounding box center [138, 193] width 41 height 22
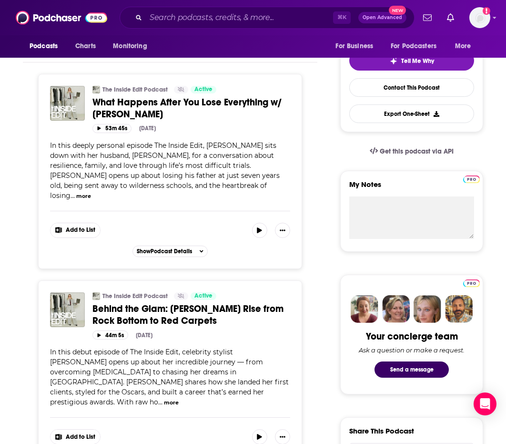
scroll to position [241, 0]
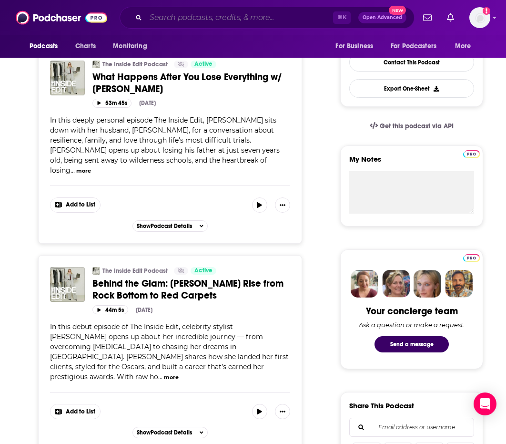
click at [243, 19] on input "Search podcasts, credits, & more..." at bounding box center [239, 17] width 187 height 15
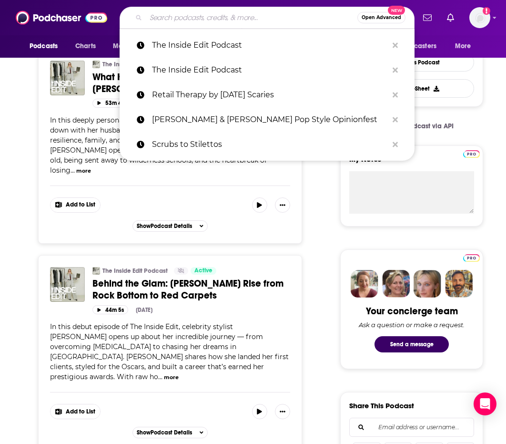
paste input "Everything is Fine"
type input "Everything is Fine"
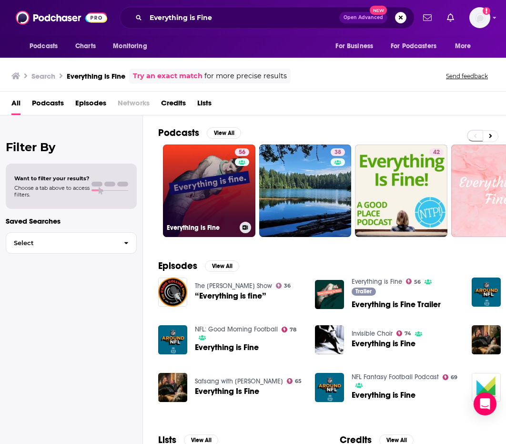
click at [220, 219] on link "56 Everything is Fine" at bounding box center [209, 190] width 92 height 92
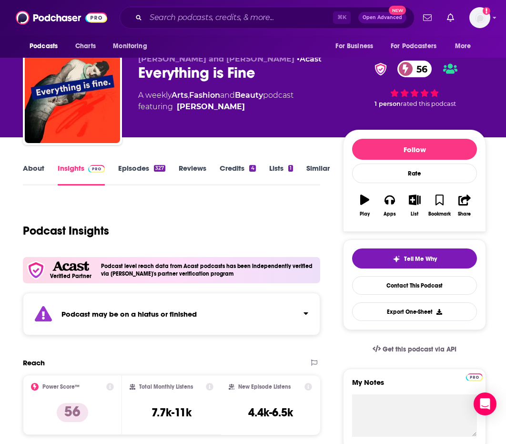
scroll to position [19, 0]
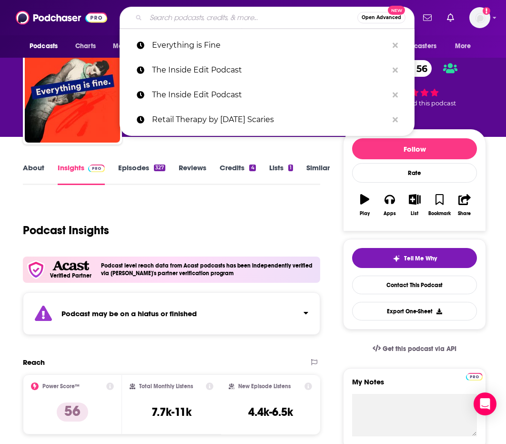
click at [314, 19] on input "Search podcasts, credits, & more..." at bounding box center [252, 17] width 212 height 15
paste input "[MEDICAL_DATA] Podcast | Shopping, Color Palettes, Fashion, Wardrobe, Outfits, …"
type input "[MEDICAL_DATA] Podcast | Shopping, Color Palettes, Fashion, Wardrobe, Outfits, …"
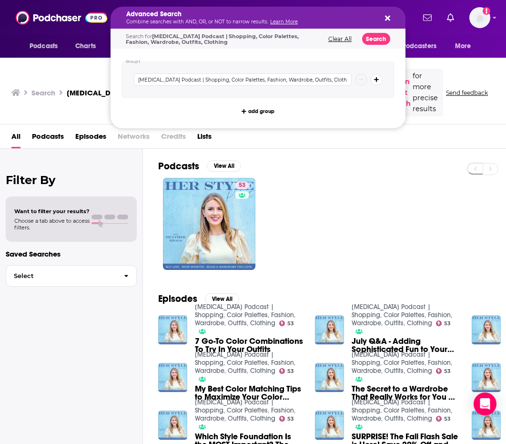
click at [283, 22] on link "Learn More" at bounding box center [284, 22] width 28 height 6
click at [385, 17] on button "Search podcasts, credits, & more..." at bounding box center [386, 18] width 8 height 8
click at [344, 37] on button "Clear All" at bounding box center [339, 39] width 29 height 7
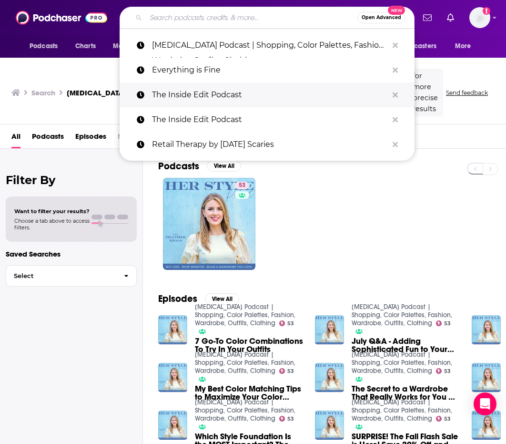
drag, startPoint x: 297, startPoint y: 132, endPoint x: 239, endPoint y: 89, distance: 72.5
click at [296, 131] on div "Podcasts Charts Monitoring Open Advanced New [MEDICAL_DATA] Podcast | Shopping,…" at bounding box center [253, 222] width 506 height 444
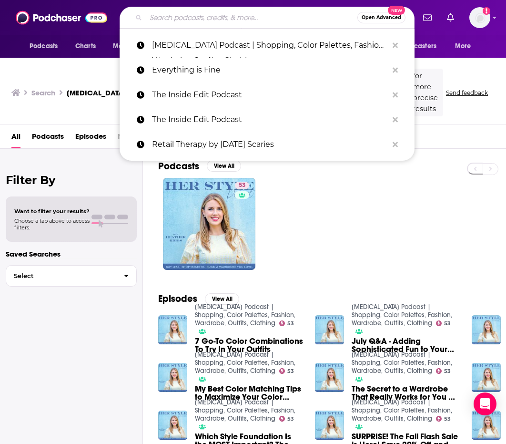
drag, startPoint x: 487, startPoint y: 185, endPoint x: 418, endPoint y: 161, distance: 73.4
click at [487, 185] on div "53" at bounding box center [332, 224] width 348 height 92
drag, startPoint x: 147, startPoint y: 16, endPoint x: 159, endPoint y: 17, distance: 11.4
click at [148, 16] on input "Search podcasts, credits, & more..." at bounding box center [252, 17] width 212 height 15
paste input "Going Rogue"
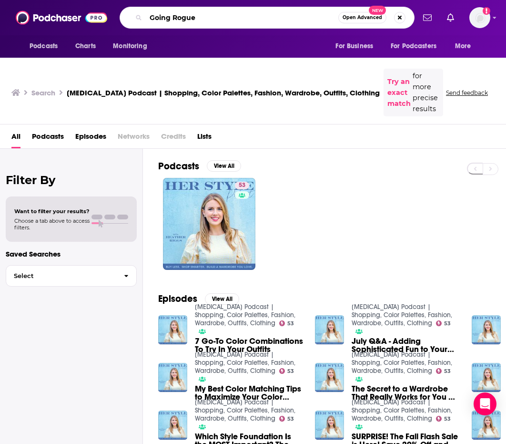
type input "Going Rogue"
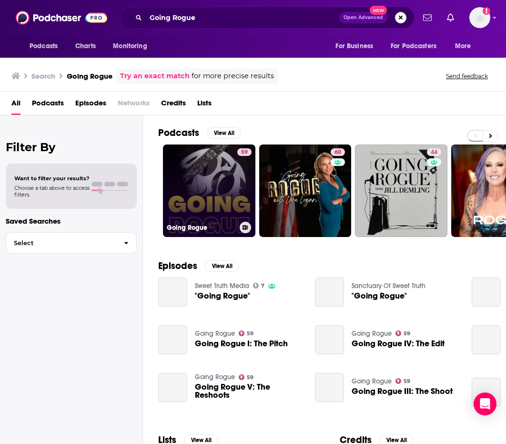
click at [223, 183] on link "59 Going Rogue" at bounding box center [209, 190] width 92 height 92
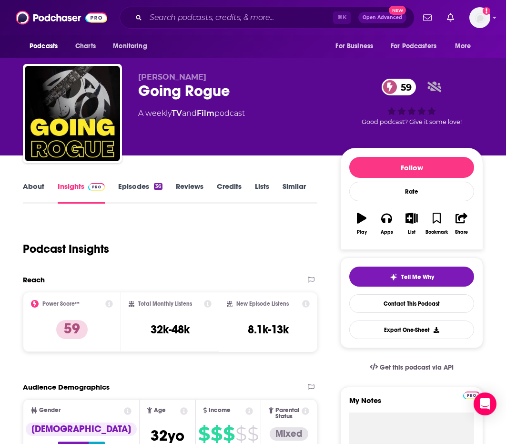
scroll to position [5, 0]
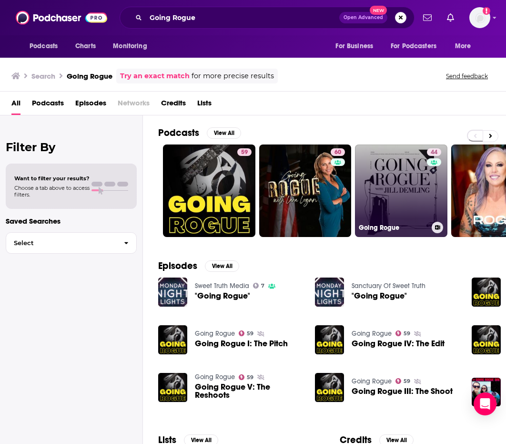
click at [397, 180] on link "44 Going Rogue" at bounding box center [401, 190] width 92 height 92
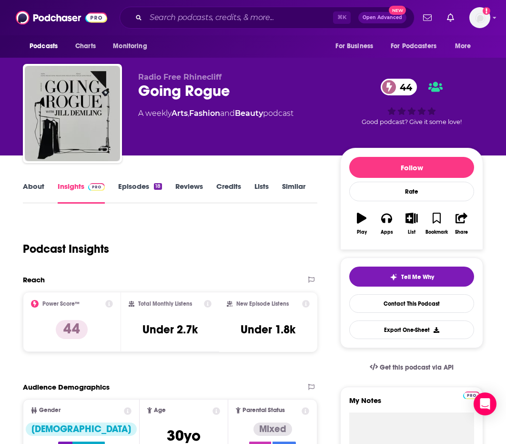
click at [31, 187] on link "About" at bounding box center [33, 193] width 21 height 22
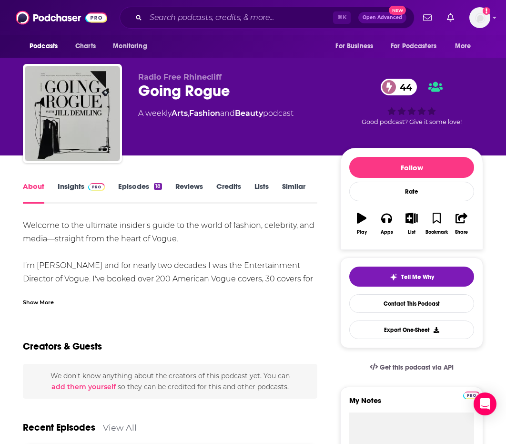
click at [42, 303] on div "Show More" at bounding box center [38, 301] width 31 height 9
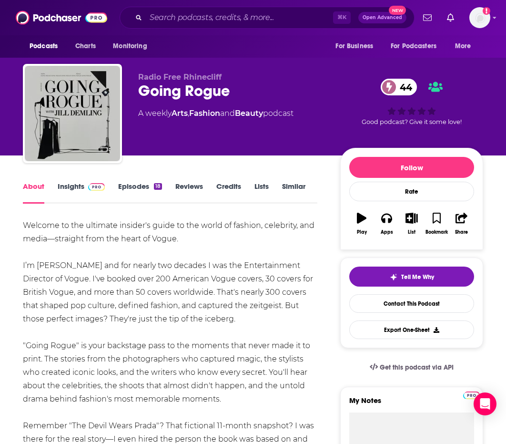
scroll to position [0, 1]
click at [70, 186] on link "Insights" at bounding box center [81, 193] width 47 height 22
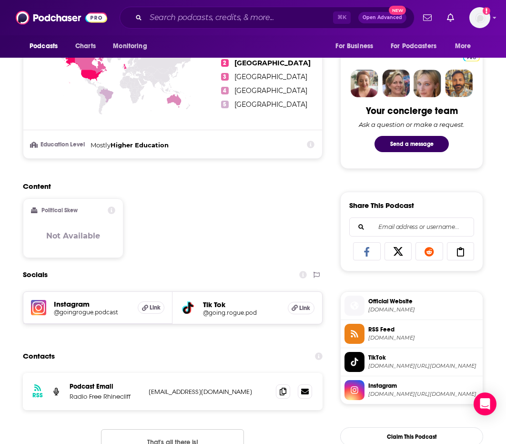
scroll to position [595, 0]
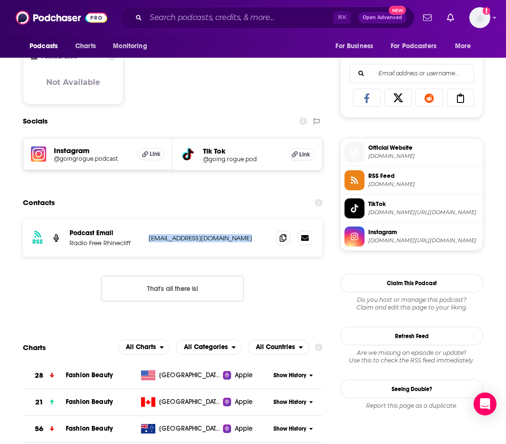
drag, startPoint x: 147, startPoint y: 230, endPoint x: 235, endPoint y: 240, distance: 88.7
click at [235, 240] on div "RSS Podcast Email Radio Free Rhinecliff [EMAIL_ADDRESS][DOMAIN_NAME] [EMAIL_ADD…" at bounding box center [173, 237] width 300 height 37
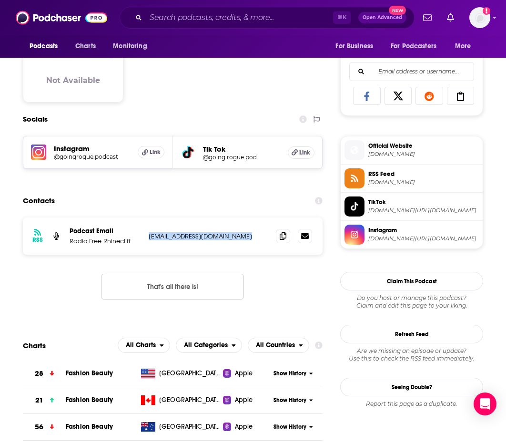
copy p "[EMAIL_ADDRESS][DOMAIN_NAME]"
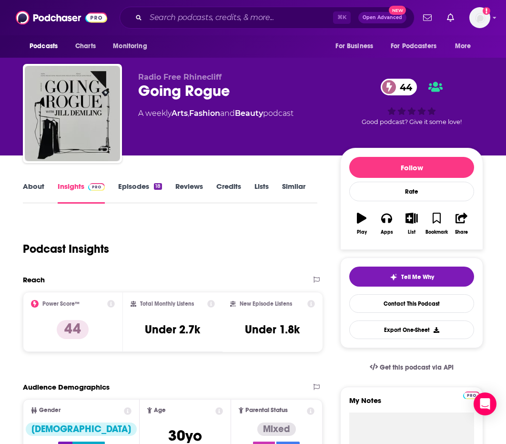
scroll to position [0, 0]
click at [259, 26] on div "⌘ K Open Advanced New" at bounding box center [267, 18] width 295 height 22
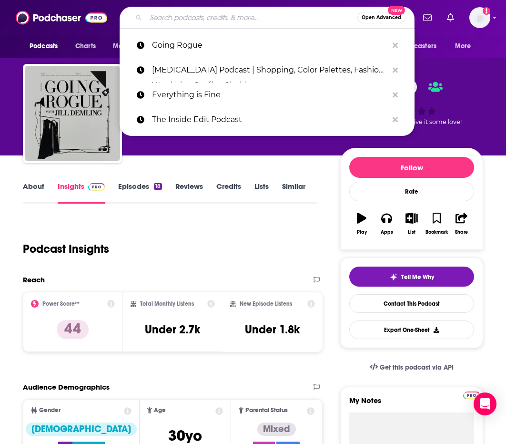
click at [262, 20] on input "Search podcasts, credits, & more..." at bounding box center [252, 17] width 212 height 15
paste input "The Closet Digest by Vogue"
type input "The Closet Digest by Vogue"
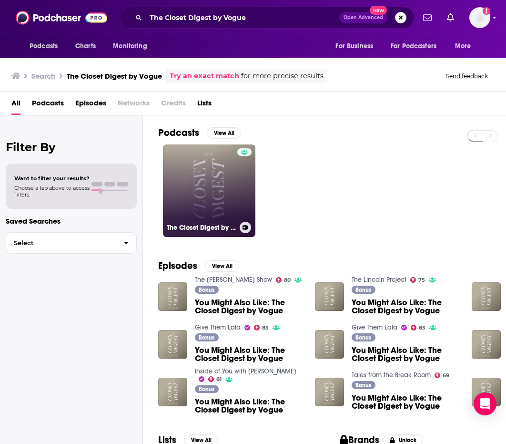
click at [213, 187] on link "The Closet Digest by Vogue" at bounding box center [209, 190] width 92 height 92
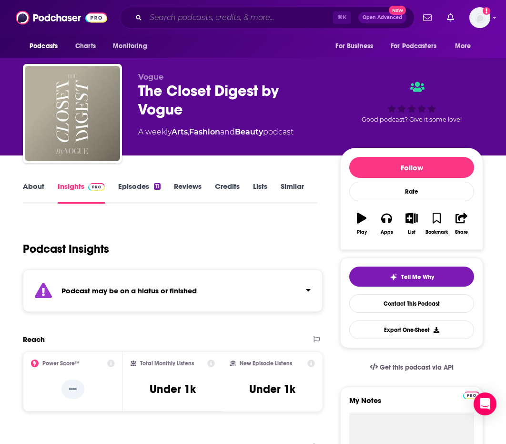
click at [308, 15] on input "Search podcasts, credits, & more..." at bounding box center [239, 17] width 187 height 15
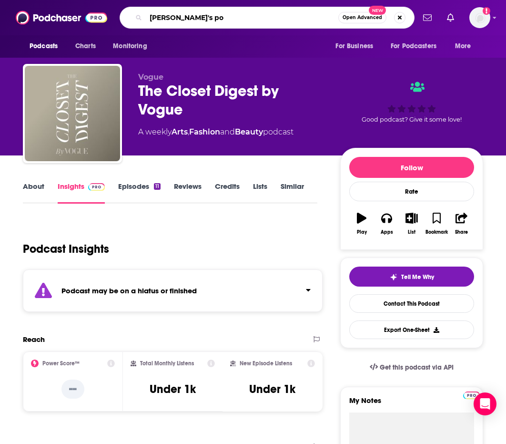
type input "pia's pod"
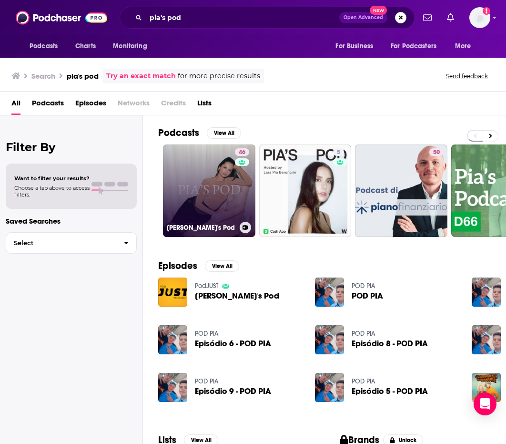
click at [214, 168] on link "46 [PERSON_NAME]'s Pod" at bounding box center [209, 190] width 92 height 92
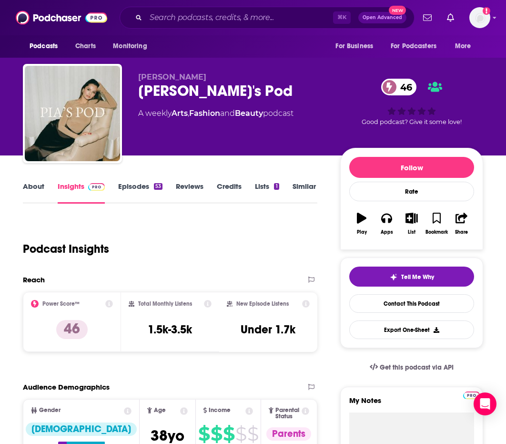
click at [42, 185] on link "About" at bounding box center [33, 193] width 21 height 22
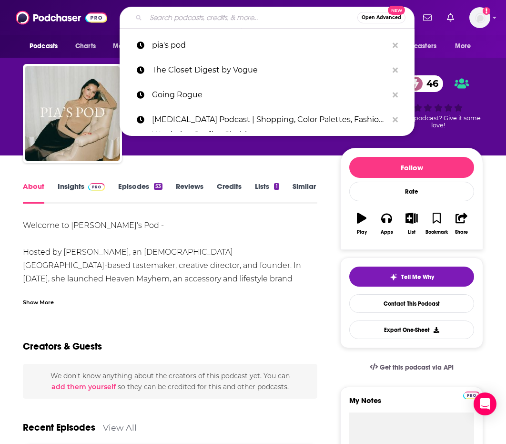
click at [250, 12] on input "Search podcasts, credits, & more..." at bounding box center [252, 17] width 212 height 15
paste input "Thoughtful Threads: A Fashion Philosophy Podcast"
type input "Thoughtful Threads: A Fashion Philosophy Podcast"
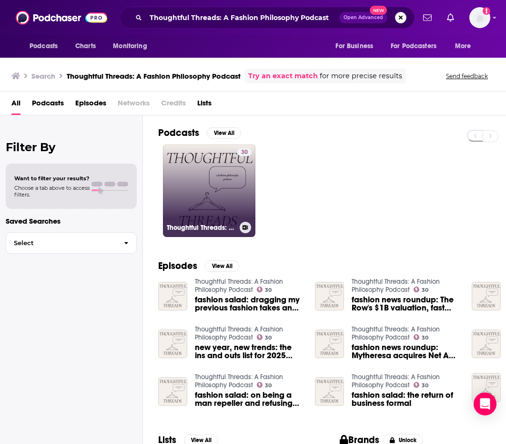
click at [186, 183] on link "30 Thoughtful Threads: A Fashion Philosophy Podcast" at bounding box center [209, 190] width 92 height 92
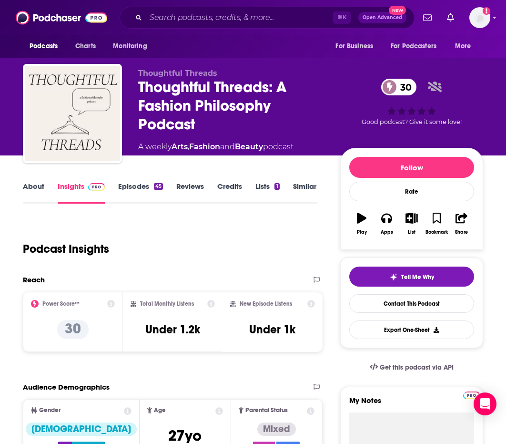
click at [166, 1] on div "Podcasts Charts Monitoring ⌘ K Open Advanced New For Business For Podcasters Mo…" at bounding box center [253, 17] width 506 height 35
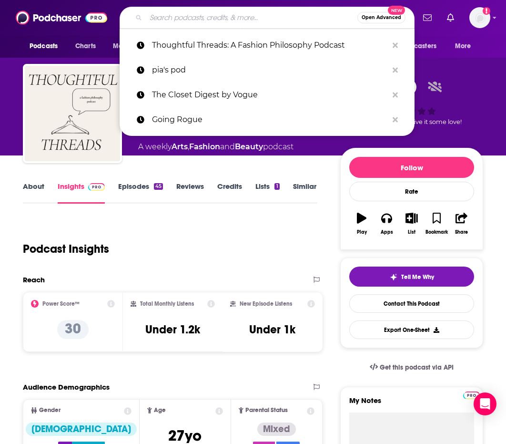
click at [249, 24] on input "Search podcasts, credits, & more..." at bounding box center [252, 17] width 212 height 15
paste input "No Stylist Left Behind"
type input "No Stylist Left Behind"
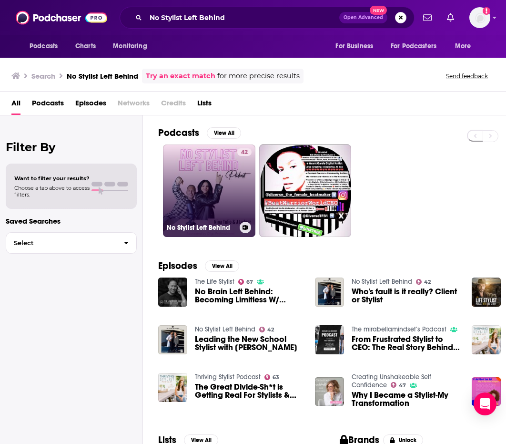
click at [224, 168] on link "42 No Stylist Left Behind" at bounding box center [209, 190] width 92 height 92
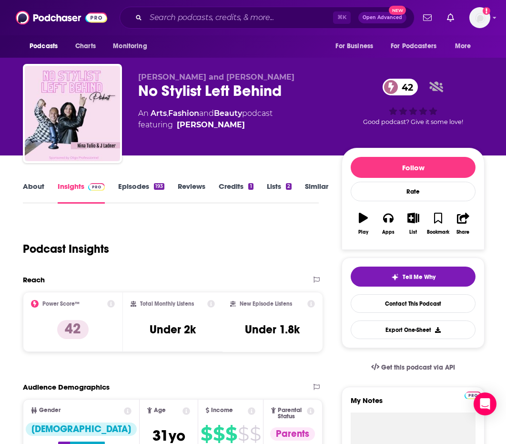
click at [301, 25] on div "⌘ K Open Advanced New" at bounding box center [267, 18] width 295 height 22
click at [300, 22] on input "Search podcasts, credits, & more..." at bounding box center [239, 17] width 187 height 15
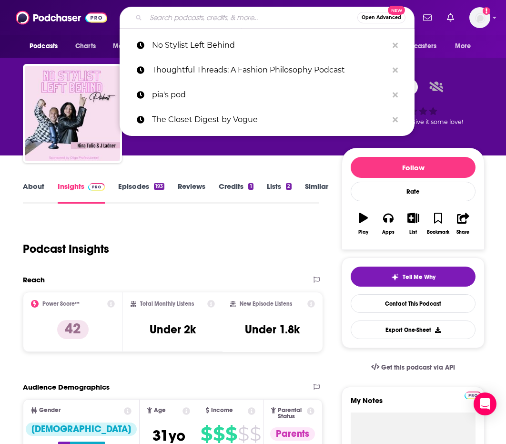
paste input "Monocle on Fashion"
type input "Monocle on Fashion"
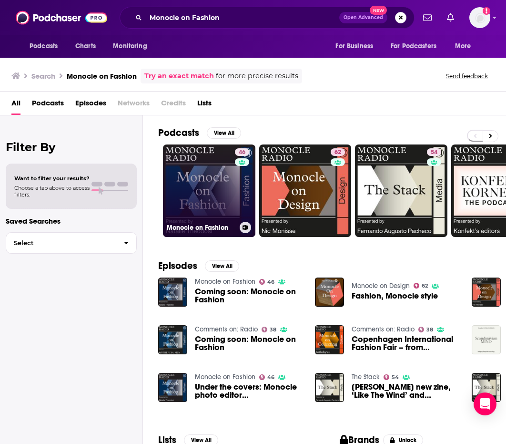
click at [227, 191] on link "46 Monocle on Fashion" at bounding box center [209, 190] width 92 height 92
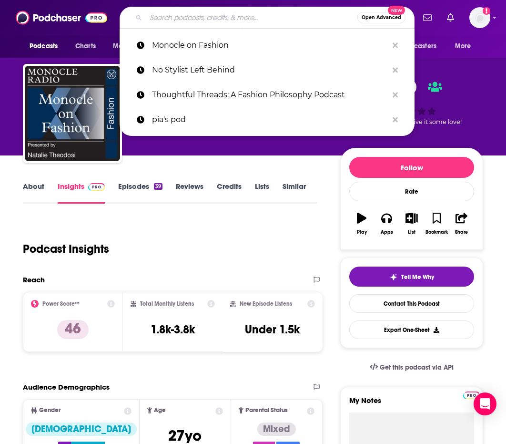
click at [252, 21] on input "Search podcasts, credits, & more..." at bounding box center [252, 17] width 212 height 15
paste input "Is Designer Dead?"
type input "Is Designer Dead?"
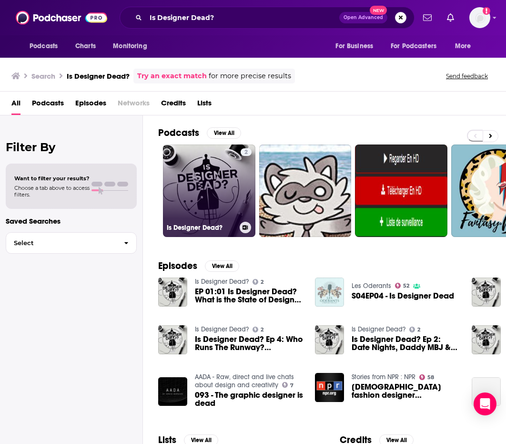
click at [223, 180] on link "2 Is Designer Dead?" at bounding box center [209, 190] width 92 height 92
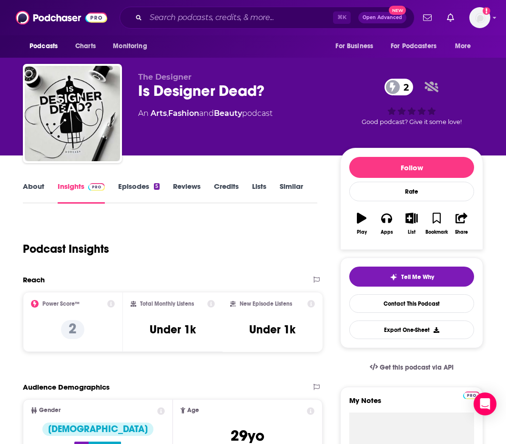
click at [278, 28] on div "⌘ K Open Advanced New" at bounding box center [267, 18] width 295 height 22
click at [277, 17] on input "Search podcasts, credits, & more..." at bounding box center [239, 17] width 187 height 15
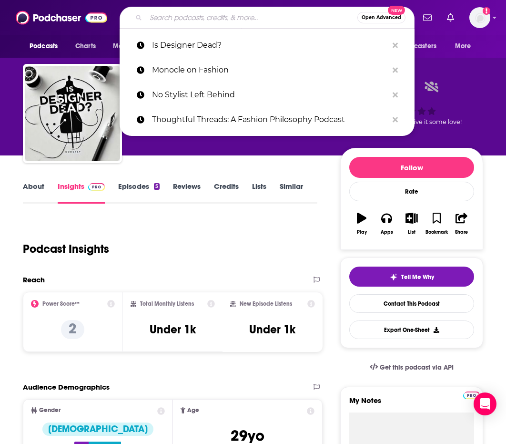
paste input "The Style Therapy Podcast"
type input "The Style Therapy Podcast"
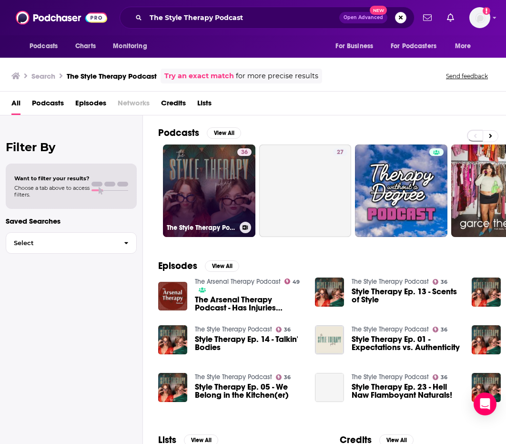
click at [228, 197] on link "36 The Style Therapy Podcast" at bounding box center [209, 190] width 92 height 92
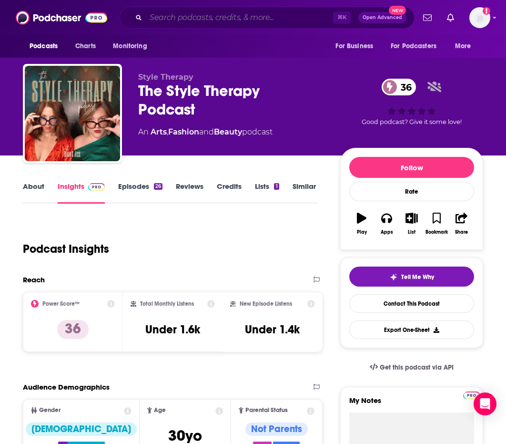
click at [257, 17] on input "Search podcasts, credits, & more..." at bounding box center [239, 17] width 187 height 15
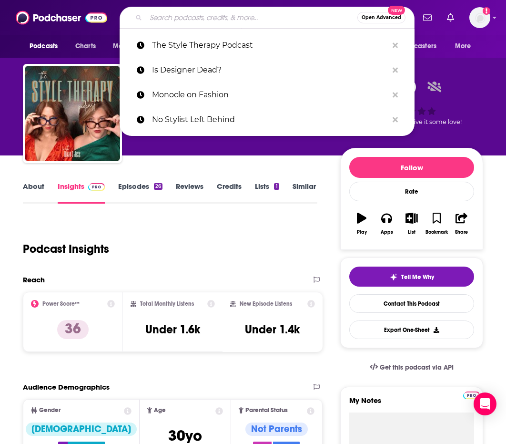
paste input "Closet Philosophy"
type input "Closet Philosophy"
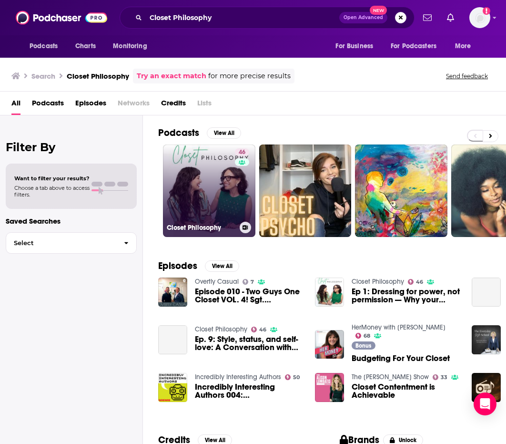
click at [230, 192] on link "46 Closet Philosophy" at bounding box center [209, 190] width 92 height 92
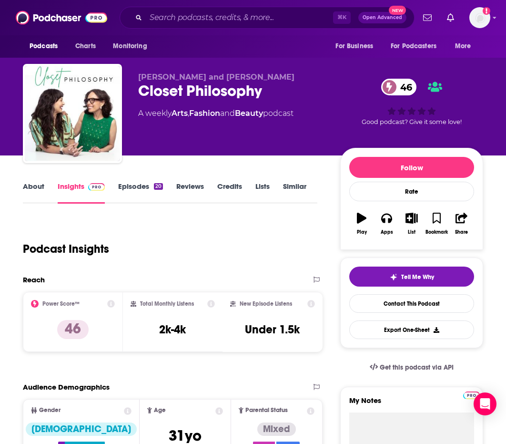
click at [33, 183] on link "About" at bounding box center [33, 193] width 21 height 22
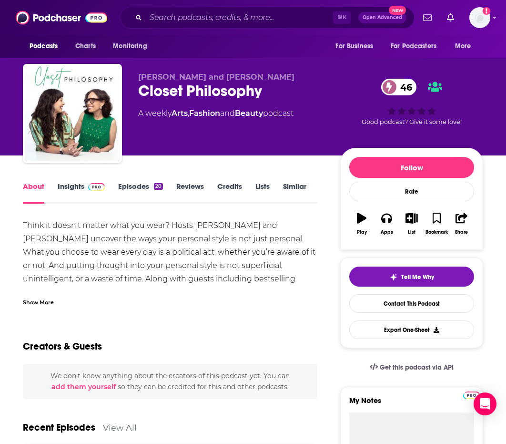
click at [72, 186] on link "Insights" at bounding box center [81, 193] width 47 height 22
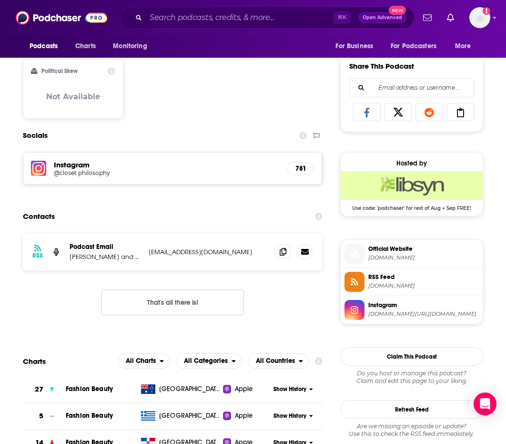
scroll to position [675, 0]
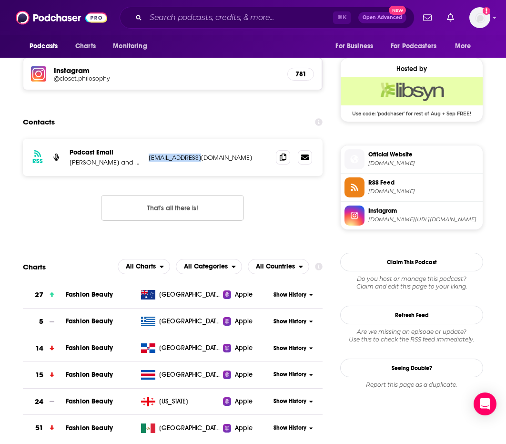
drag, startPoint x: 203, startPoint y: 158, endPoint x: 150, endPoint y: 158, distance: 53.9
click at [150, 158] on p "[EMAIL_ADDRESS][DOMAIN_NAME]" at bounding box center [209, 157] width 120 height 8
copy p "[EMAIL_ADDRESS][DOMAIN_NAME]"
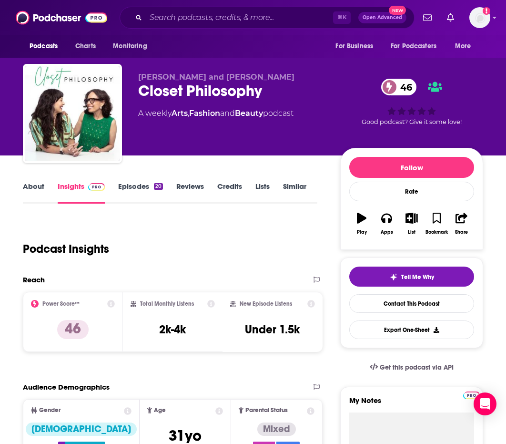
scroll to position [0, 0]
click at [272, 30] on div "Podcasts Charts Monitoring ⌘ K Open Advanced New For Business For Podcasters Mo…" at bounding box center [253, 17] width 506 height 35
click at [272, 19] on input "Search podcasts, credits, & more..." at bounding box center [239, 17] width 187 height 15
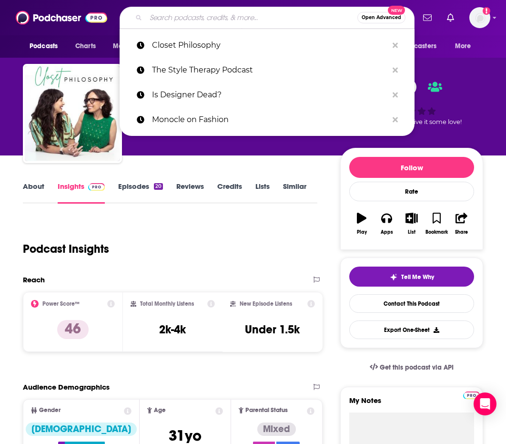
paste input "BLOW-UP: When [PERSON_NAME] Transformed Bazaar"
type input "BLOW-UP: When [PERSON_NAME] Transformed Bazaar"
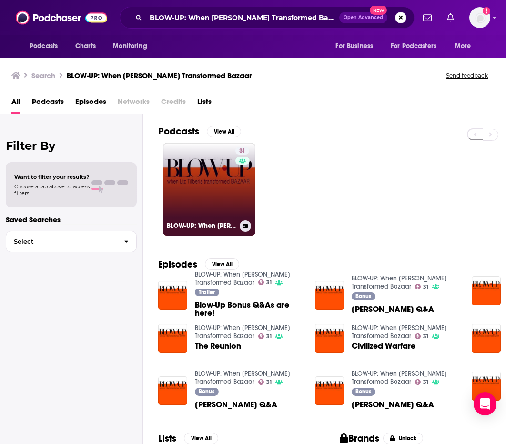
click at [196, 192] on link "31 BLOW-UP: When [PERSON_NAME] Transformed Bazaar" at bounding box center [209, 189] width 92 height 92
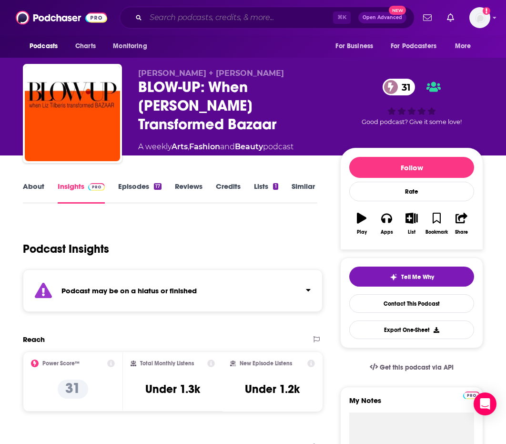
click at [283, 14] on input "Search podcasts, credits, & more..." at bounding box center [239, 17] width 187 height 15
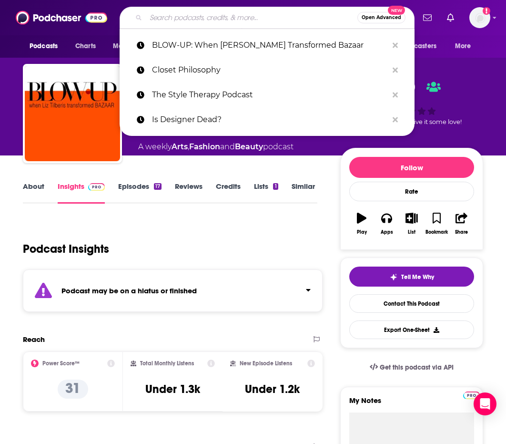
paste input "Style Masterclass"
type input "Style Masterclass"
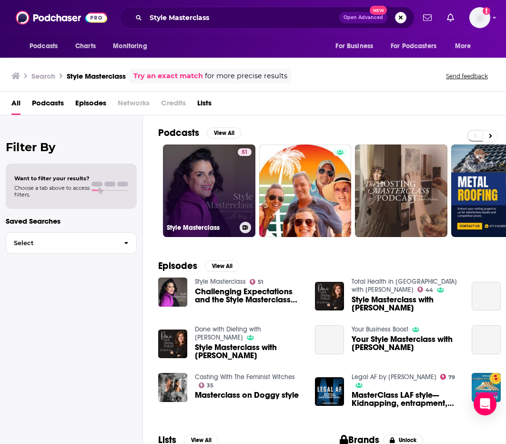
click at [213, 179] on link "51 Style Masterclass" at bounding box center [209, 190] width 92 height 92
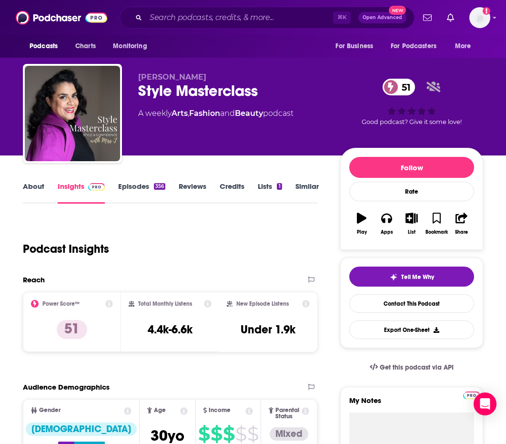
scroll to position [0, 0]
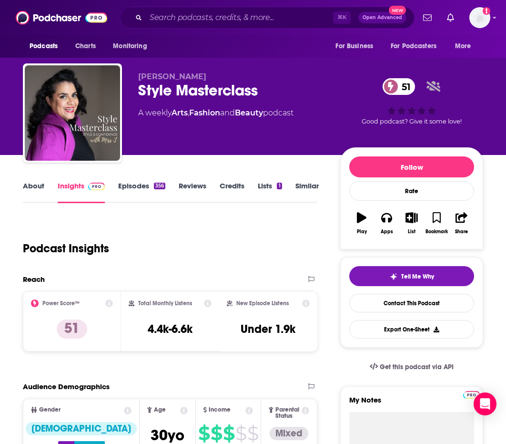
click at [25, 187] on link "About" at bounding box center [33, 192] width 21 height 22
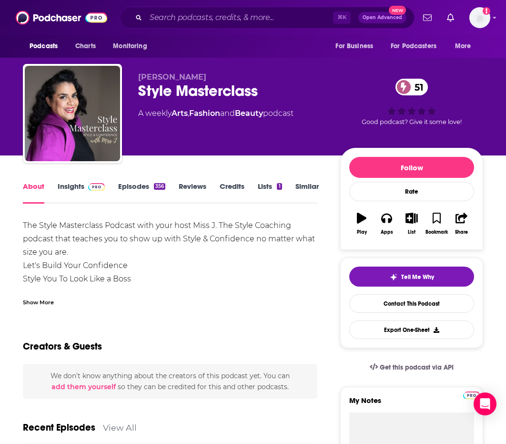
click at [80, 185] on link "Insights" at bounding box center [81, 193] width 47 height 22
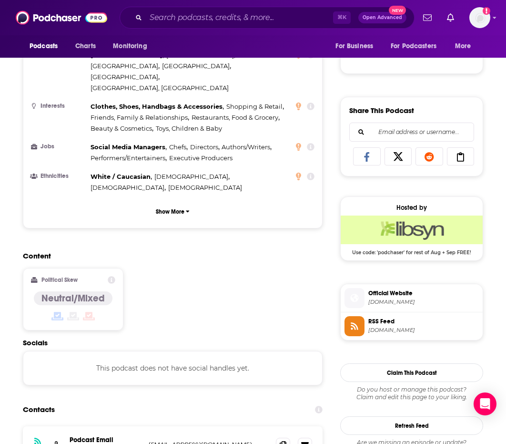
scroll to position [581, 0]
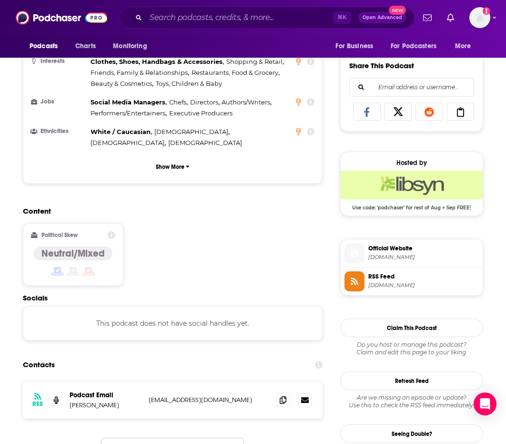
click at [241, 381] on div "RSS Podcast Email [PERSON_NAME] [EMAIL_ADDRESS][DOMAIN_NAME] [EMAIL_ADDRESS][DO…" at bounding box center [173, 399] width 300 height 37
drag, startPoint x: 185, startPoint y: 355, endPoint x: 145, endPoint y: 353, distance: 40.1
click at [145, 381] on div "RSS Podcast Email [PERSON_NAME] [EMAIL_ADDRESS][DOMAIN_NAME] [EMAIL_ADDRESS][DO…" at bounding box center [173, 399] width 300 height 37
copy p "[EMAIL_ADDRESS][DOMAIN_NAME]"
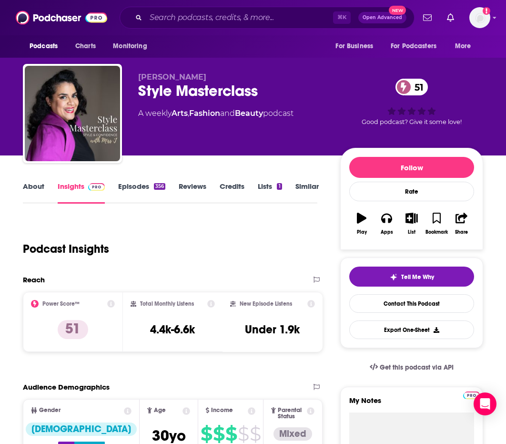
scroll to position [0, 0]
click at [271, 19] on input "Search podcasts, credits, & more..." at bounding box center [239, 17] width 187 height 15
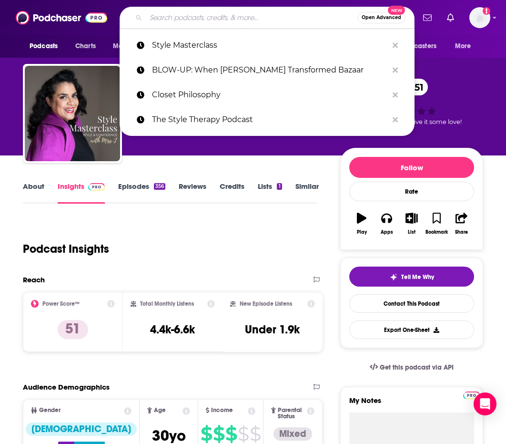
paste input "Store Credit Podcast"
type input "Store Credit Podcast"
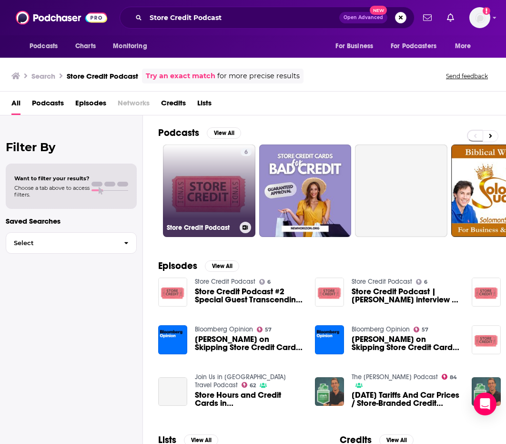
click at [215, 167] on link "6 Store Credit Podcast" at bounding box center [209, 190] width 92 height 92
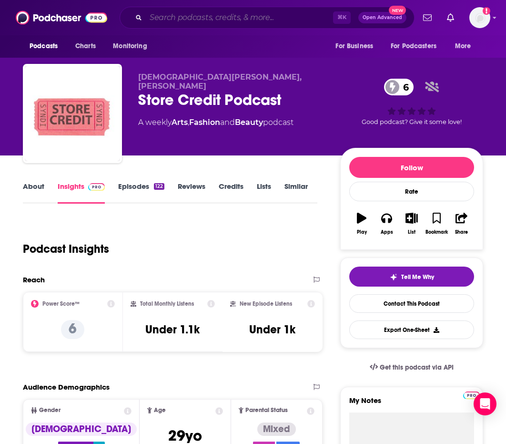
click at [290, 16] on input "Search podcasts, credits, & more..." at bounding box center [239, 17] width 187 height 15
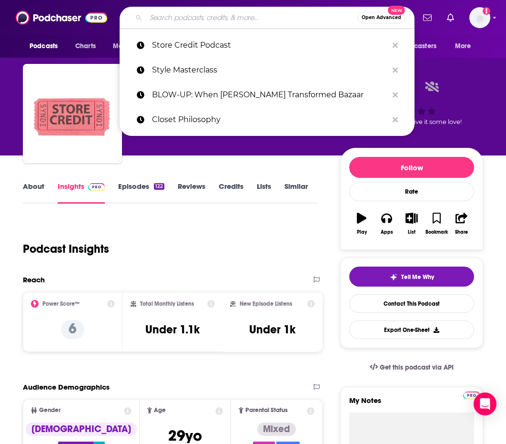
paste input "Gems and Friends"
type input "Gems and Friends"
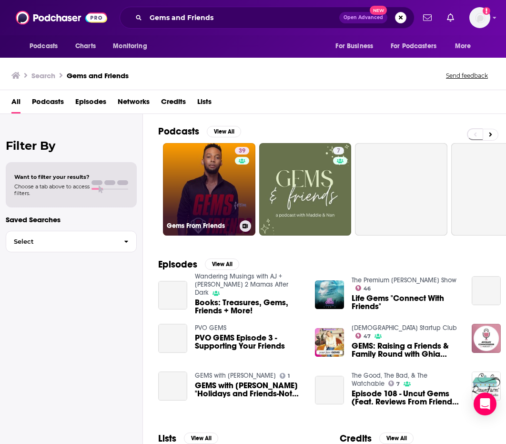
click at [225, 179] on link "39 Gems From Friends" at bounding box center [209, 189] width 92 height 92
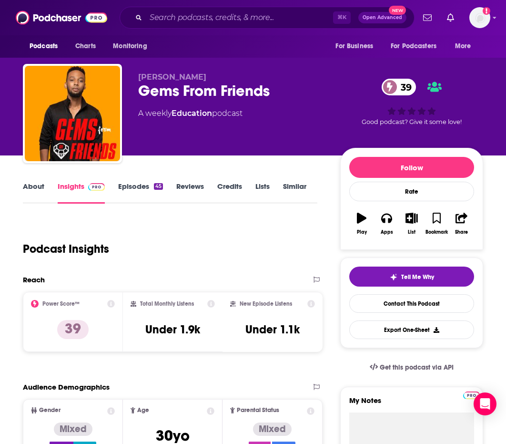
click at [282, 26] on div "⌘ K Open Advanced New" at bounding box center [267, 18] width 295 height 22
click at [283, 19] on input "Search podcasts, credits, & more..." at bounding box center [239, 17] width 187 height 15
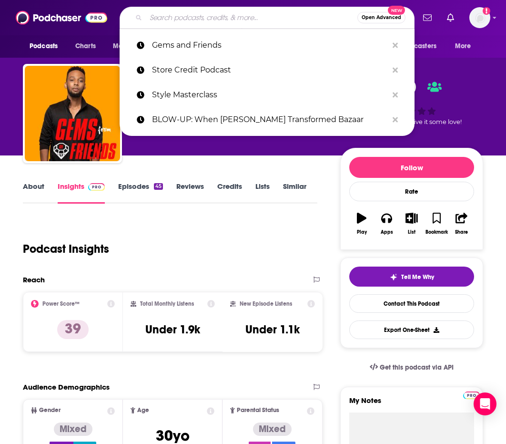
paste input "Fashion Designers Get Paid: Build Your Fashion Career On Your Own Terms"
type input "Fashion Designers Get Paid: Build Your Fashion Career On Your Own Terms"
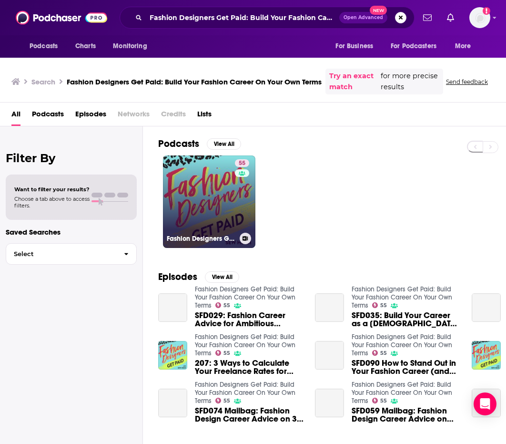
click at [206, 200] on link "55 Fashion Designers Get Paid: Build Your Fashion Career On Your Own Terms" at bounding box center [209, 201] width 92 height 92
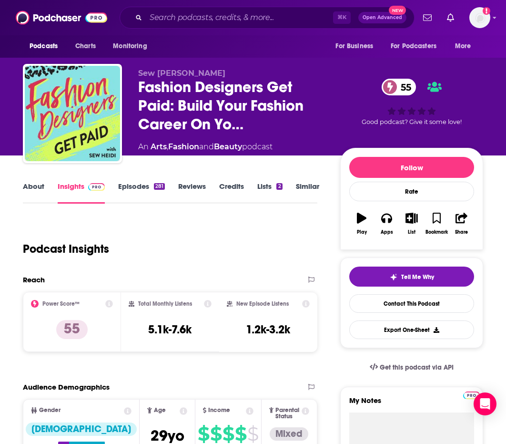
click at [26, 182] on link "About" at bounding box center [33, 193] width 21 height 22
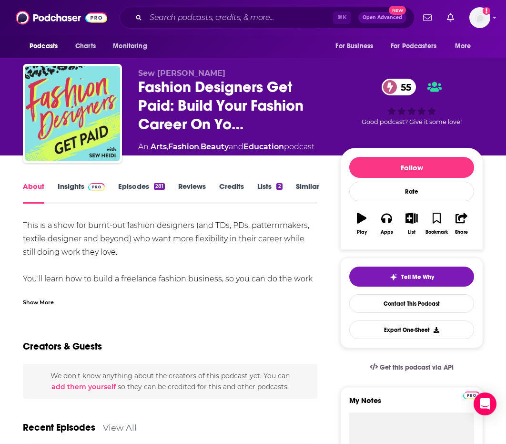
click at [36, 302] on div "Show More" at bounding box center [38, 301] width 31 height 9
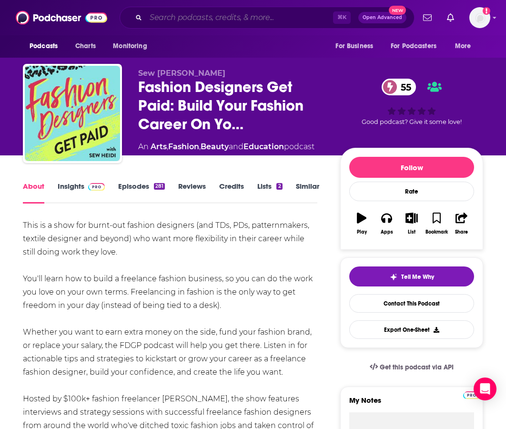
click at [257, 22] on input "Search podcasts, credits, & more..." at bounding box center [239, 17] width 187 height 15
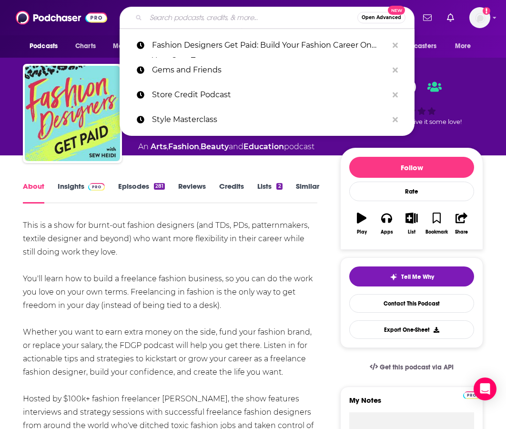
paste input "The Wardrobe Memo"
type input "The Wardrobe Memo"
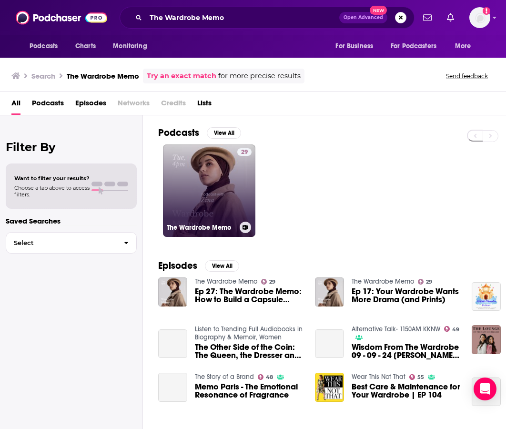
click at [217, 195] on link "29 The Wardrobe Memo" at bounding box center [209, 190] width 92 height 92
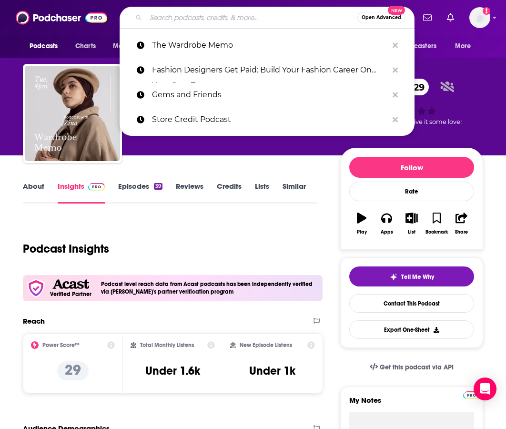
click at [306, 13] on input "Search podcasts, credits, & more..." at bounding box center [252, 17] width 212 height 15
paste input "The Future of Fashion by Vogue Business"
type input "The Future of Fashion by Vogue Business"
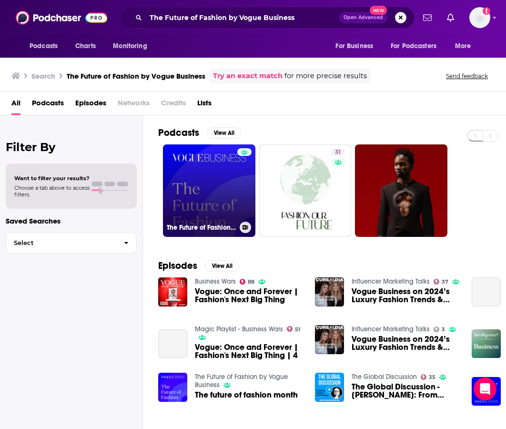
click at [232, 187] on link "The Future of Fashion by Vogue Business" at bounding box center [209, 190] width 92 height 92
